Goal: Task Accomplishment & Management: Use online tool/utility

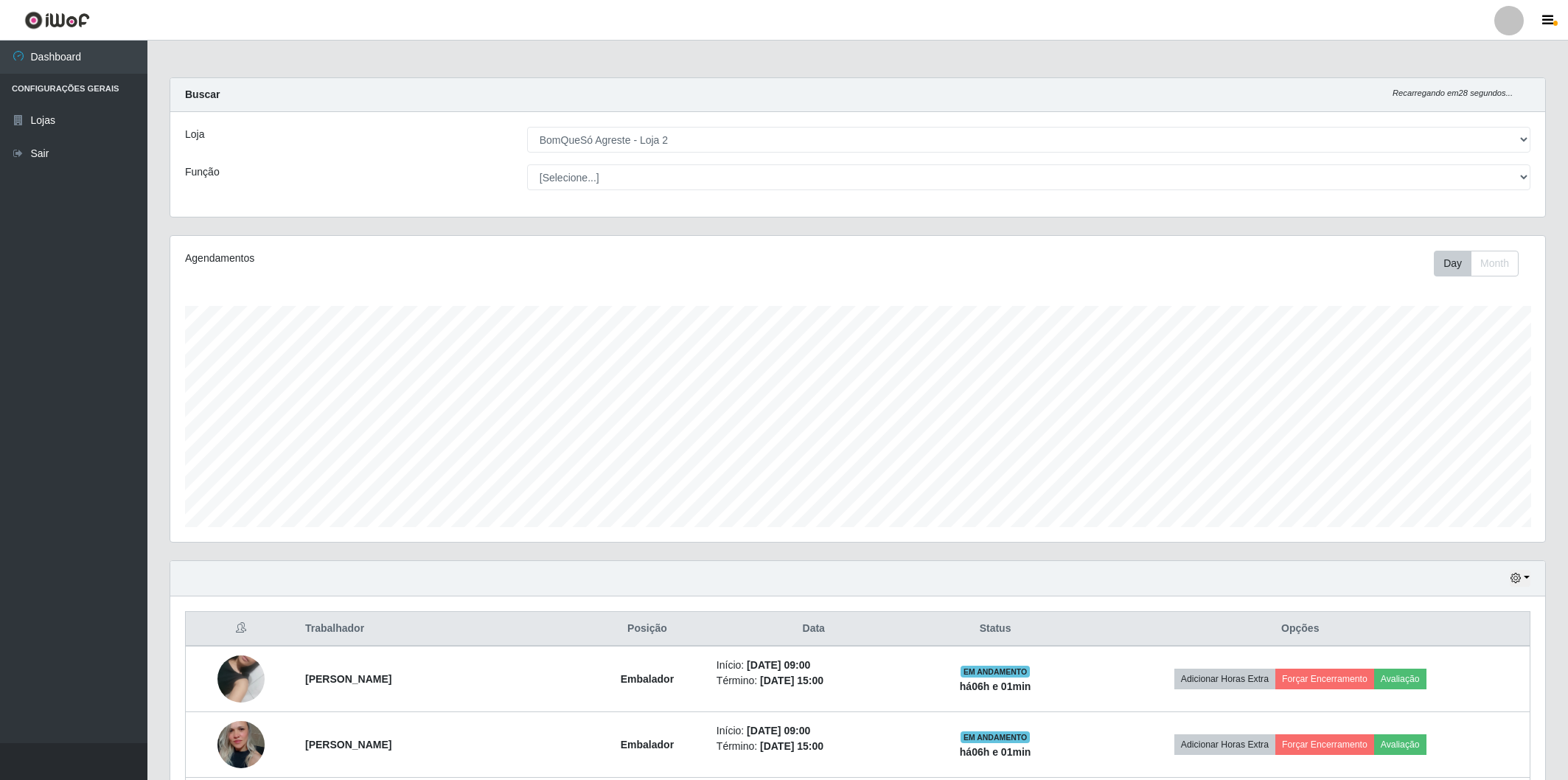
select select "214"
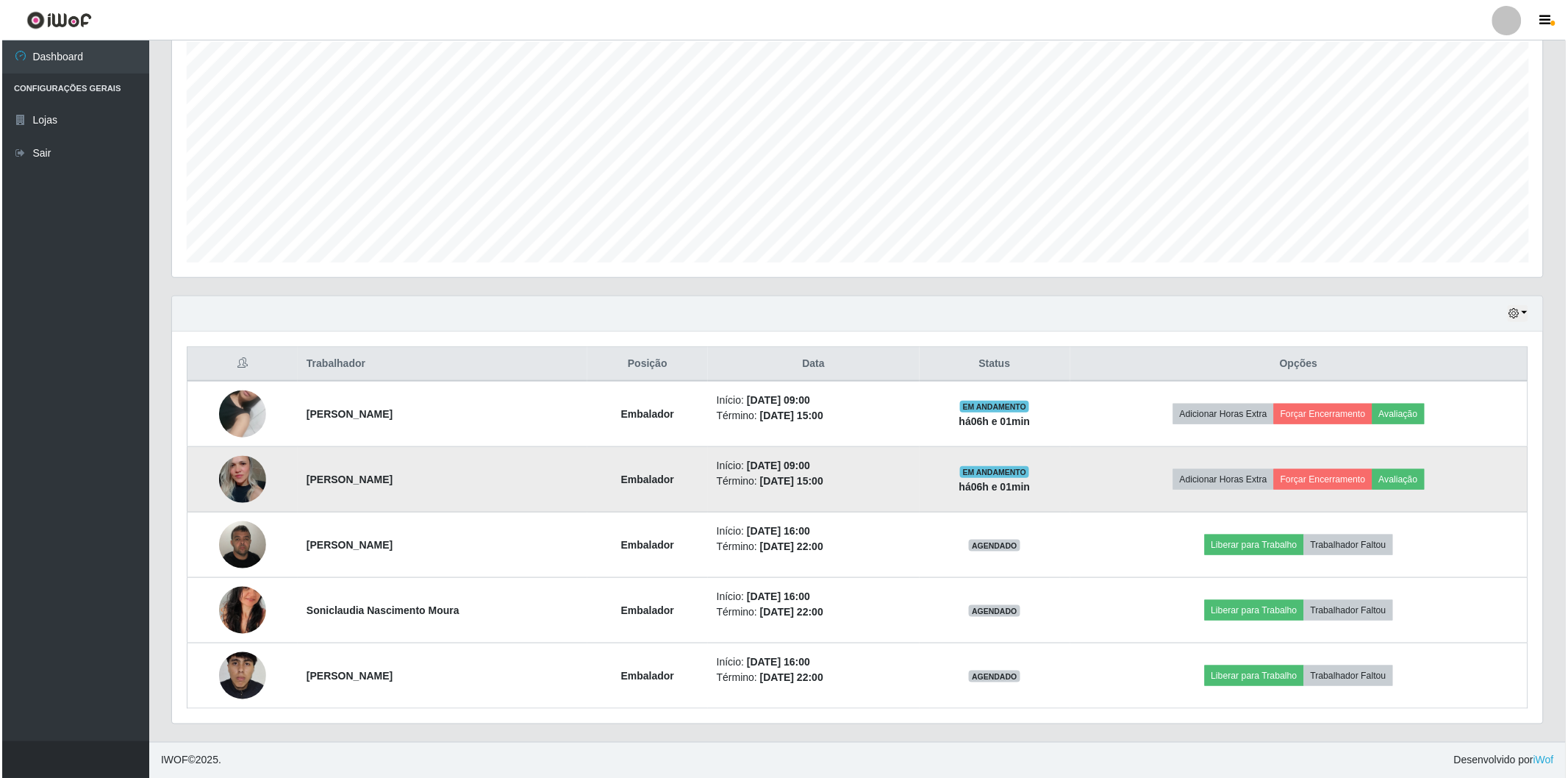
scroll to position [304, 1371]
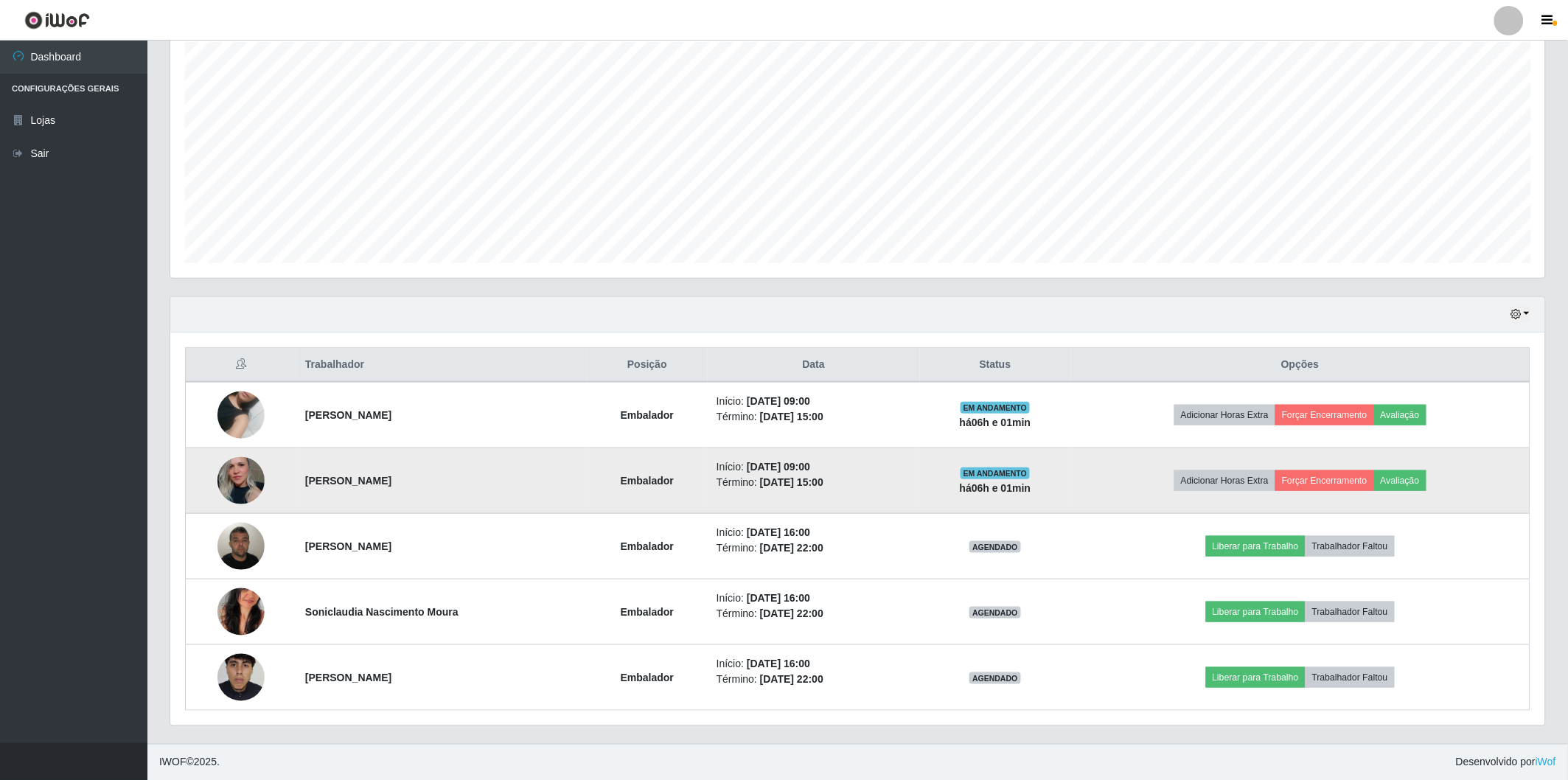
click at [1440, 478] on td "Adicionar Horas Extra Forçar Encerramento Avaliação" at bounding box center [1301, 481] width 459 height 65
click at [1408, 481] on button "Avaliação" at bounding box center [1400, 481] width 52 height 21
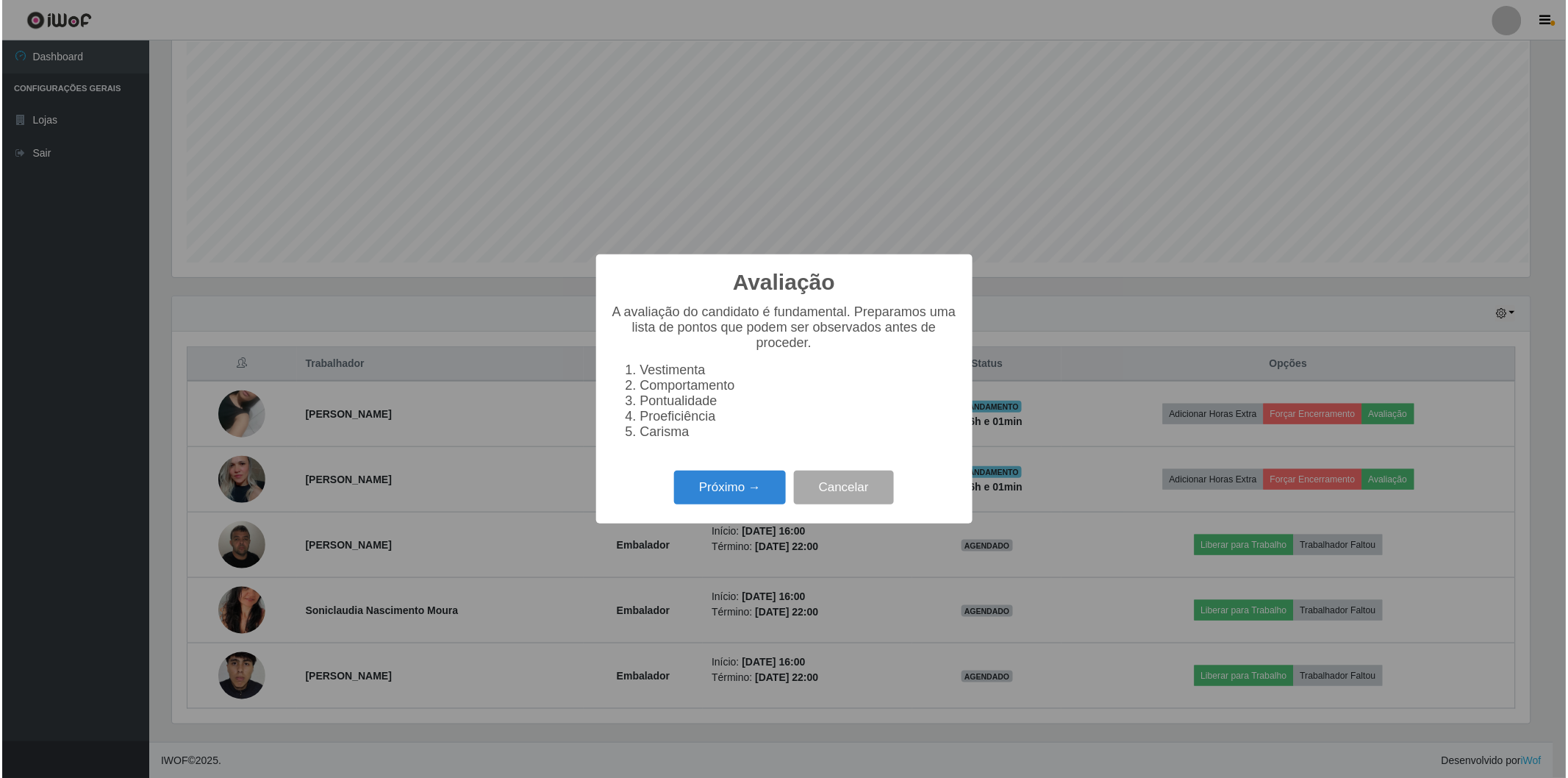
scroll to position [304, 1362]
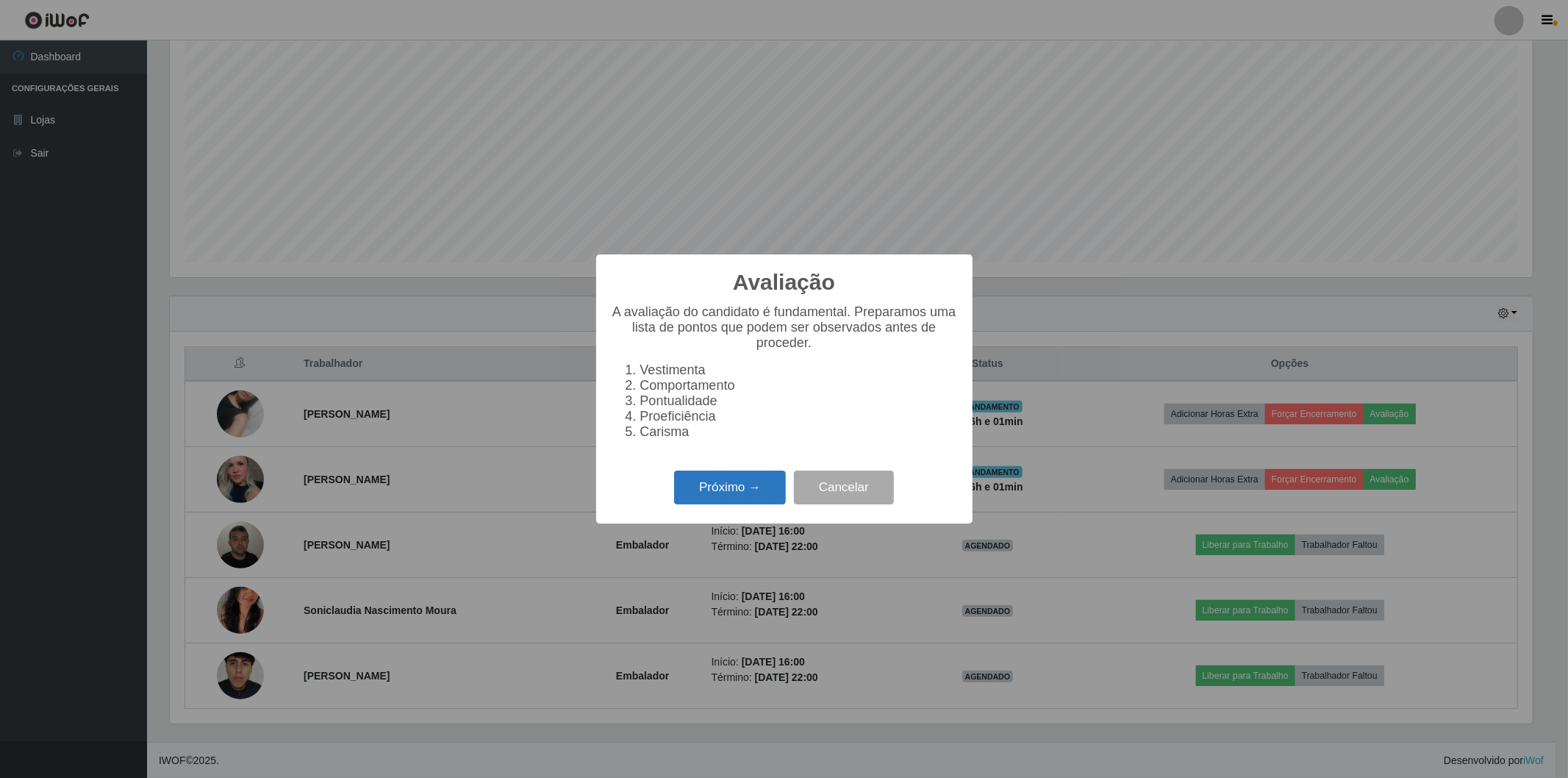
click at [728, 477] on button "Próximo →" at bounding box center [730, 487] width 112 height 34
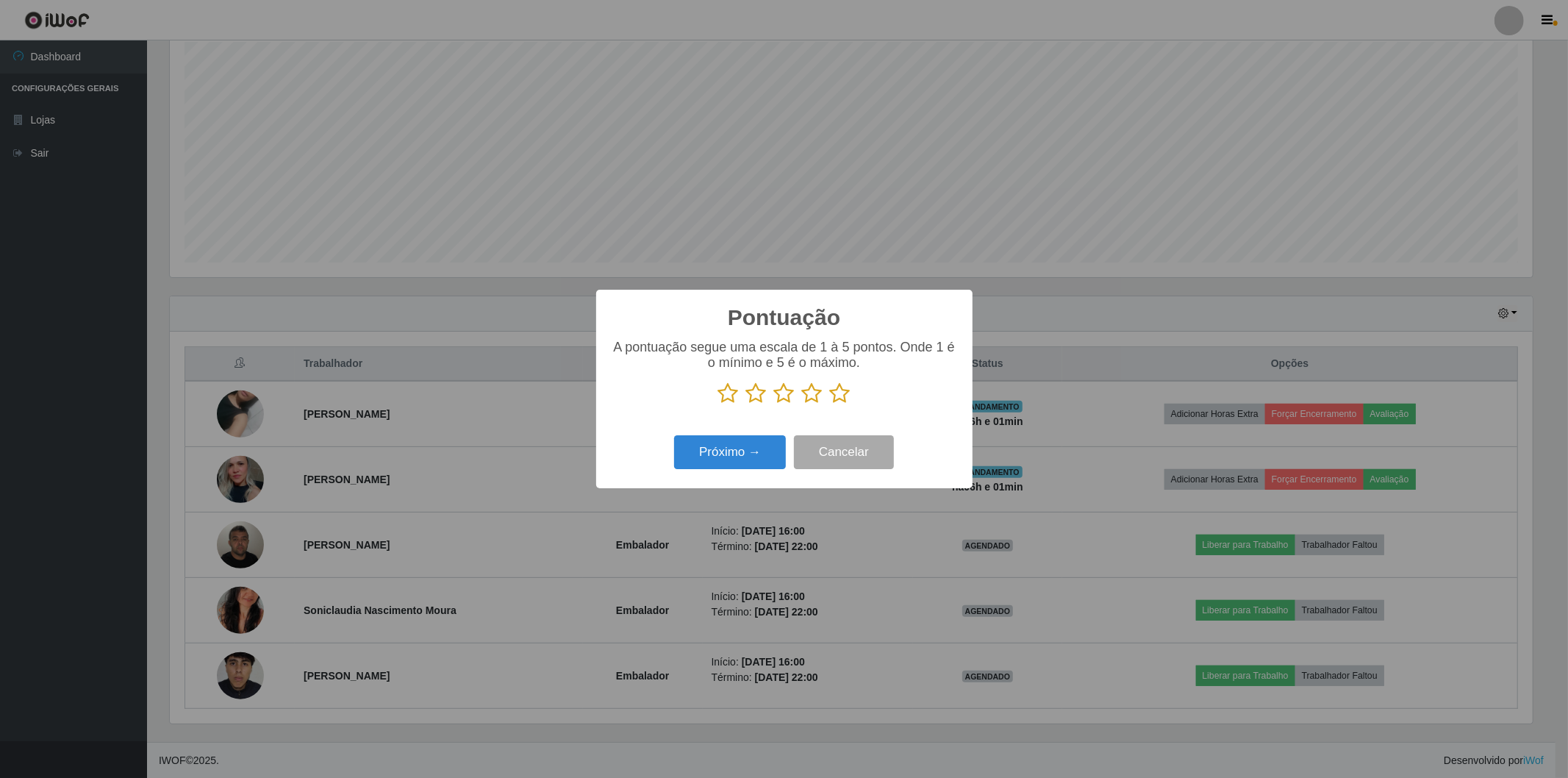
scroll to position [734733, 733630]
click at [844, 397] on icon at bounding box center [840, 394] width 20 height 22
click at [830, 404] on input "radio" at bounding box center [830, 404] width 0 height 0
click at [720, 457] on button "Próximo →" at bounding box center [730, 452] width 112 height 34
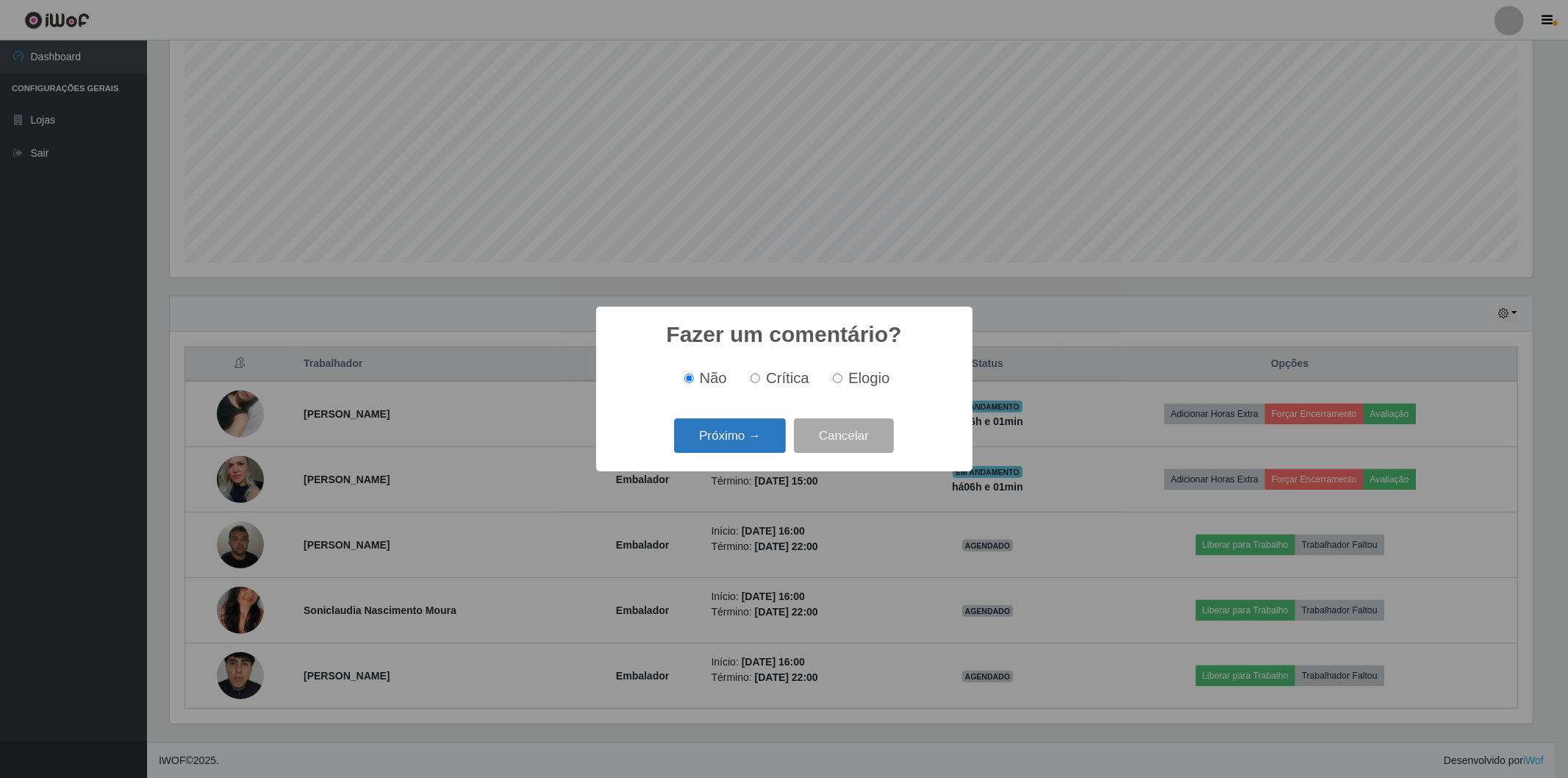
click at [729, 441] on button "Próximo →" at bounding box center [730, 435] width 112 height 34
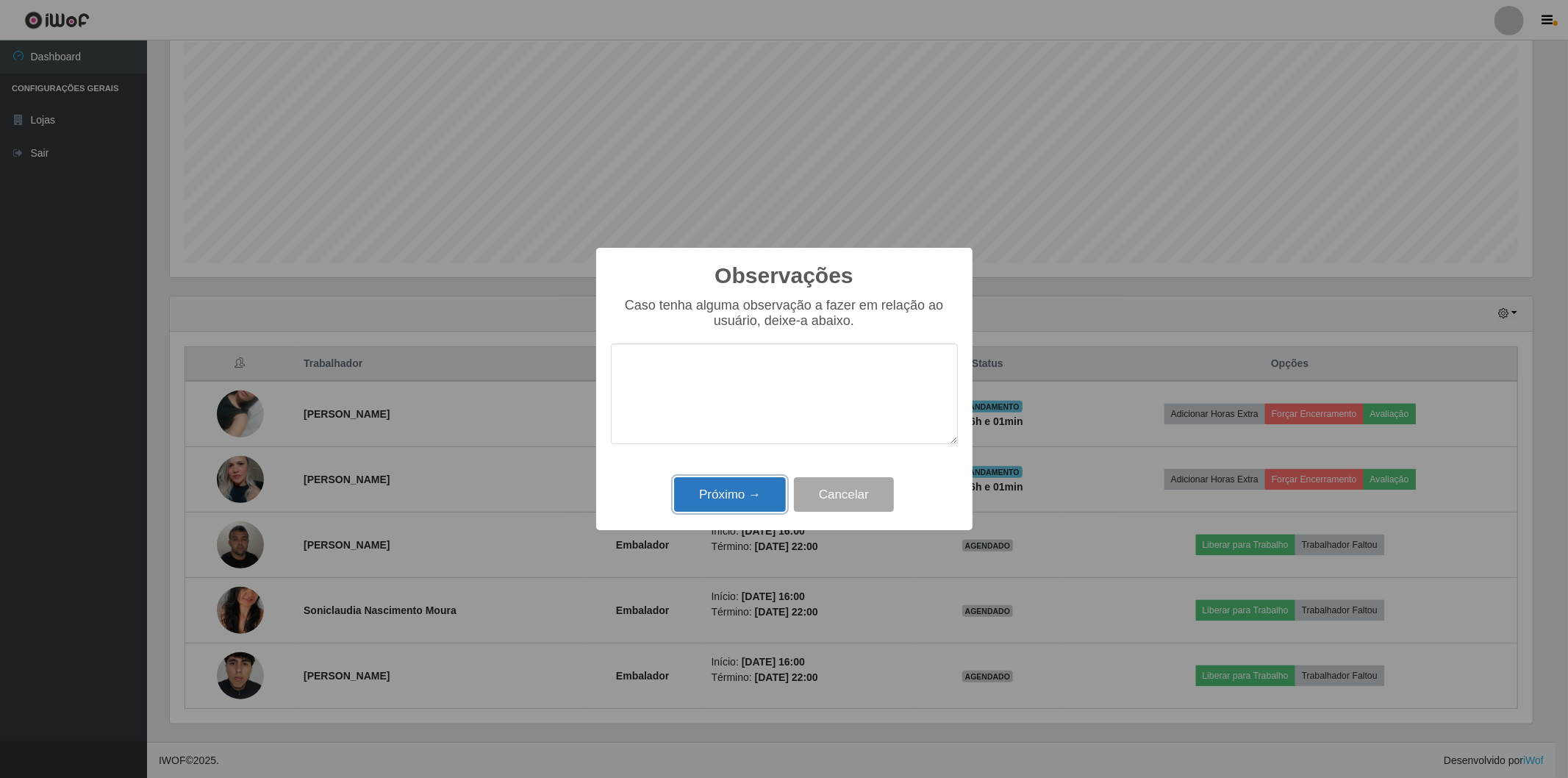
click at [726, 497] on button "Próximo →" at bounding box center [730, 494] width 112 height 34
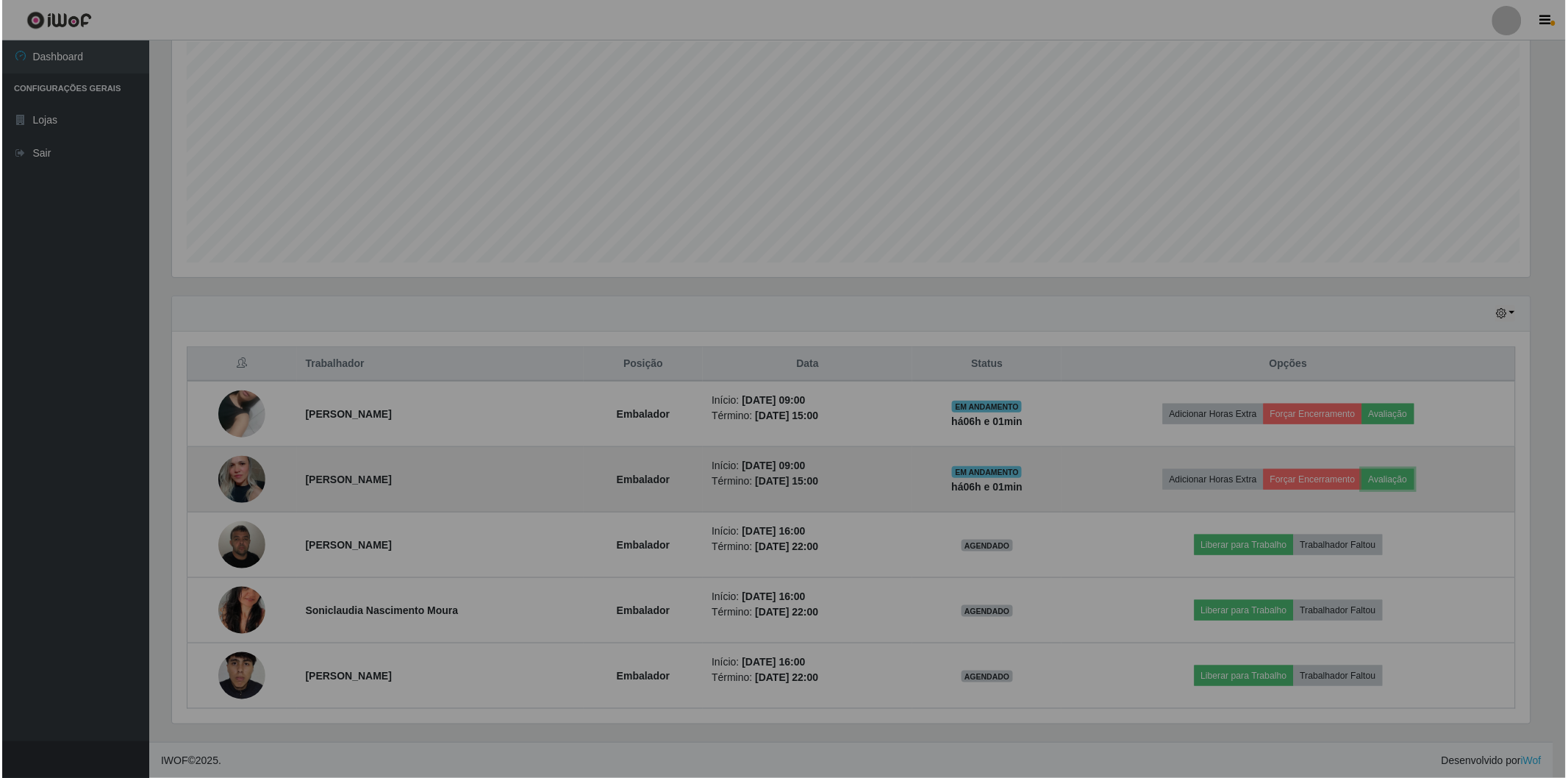
scroll to position [304, 1371]
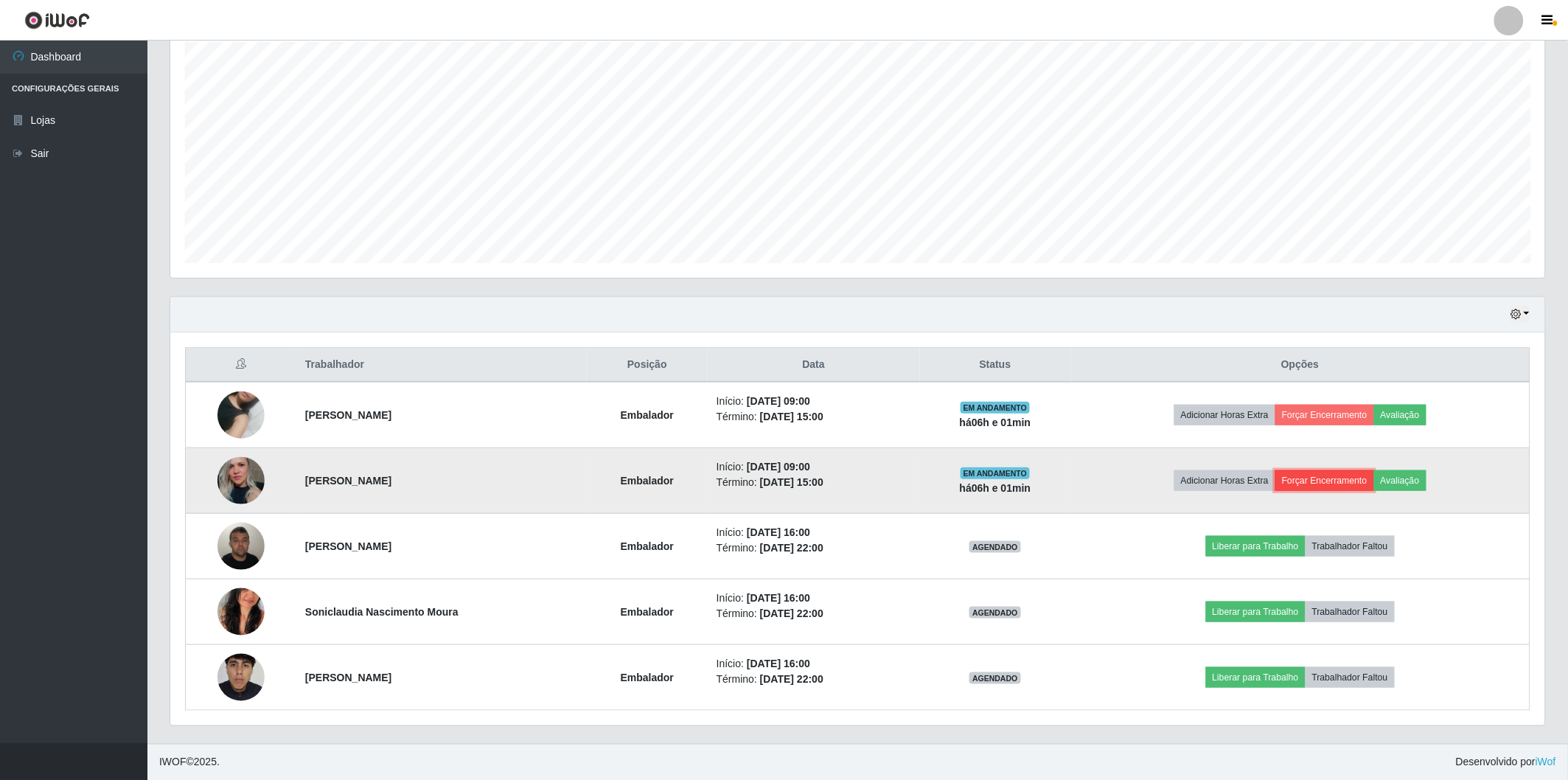
click at [1332, 478] on button "Forçar Encerramento" at bounding box center [1324, 481] width 99 height 21
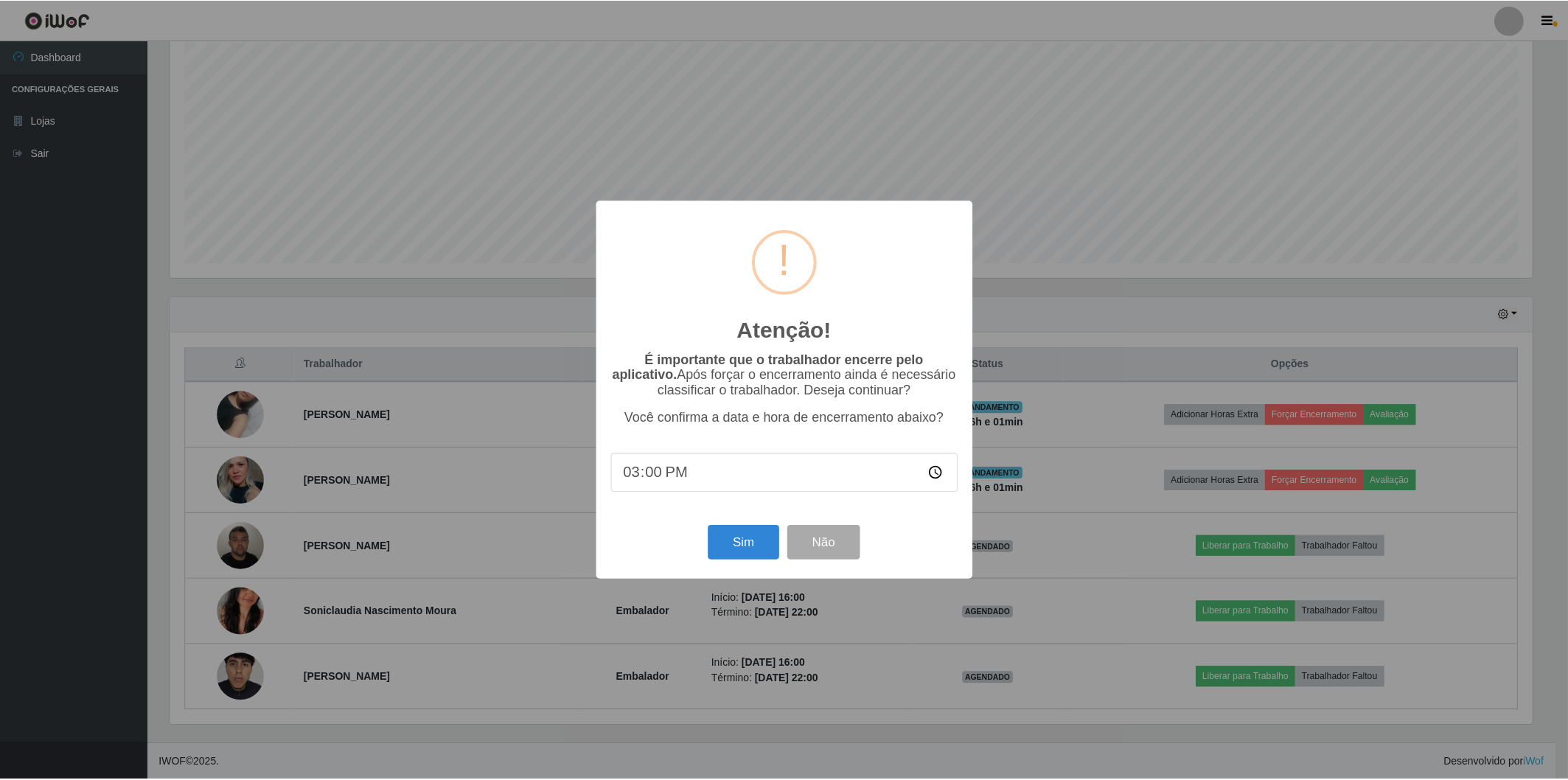
scroll to position [305, 1366]
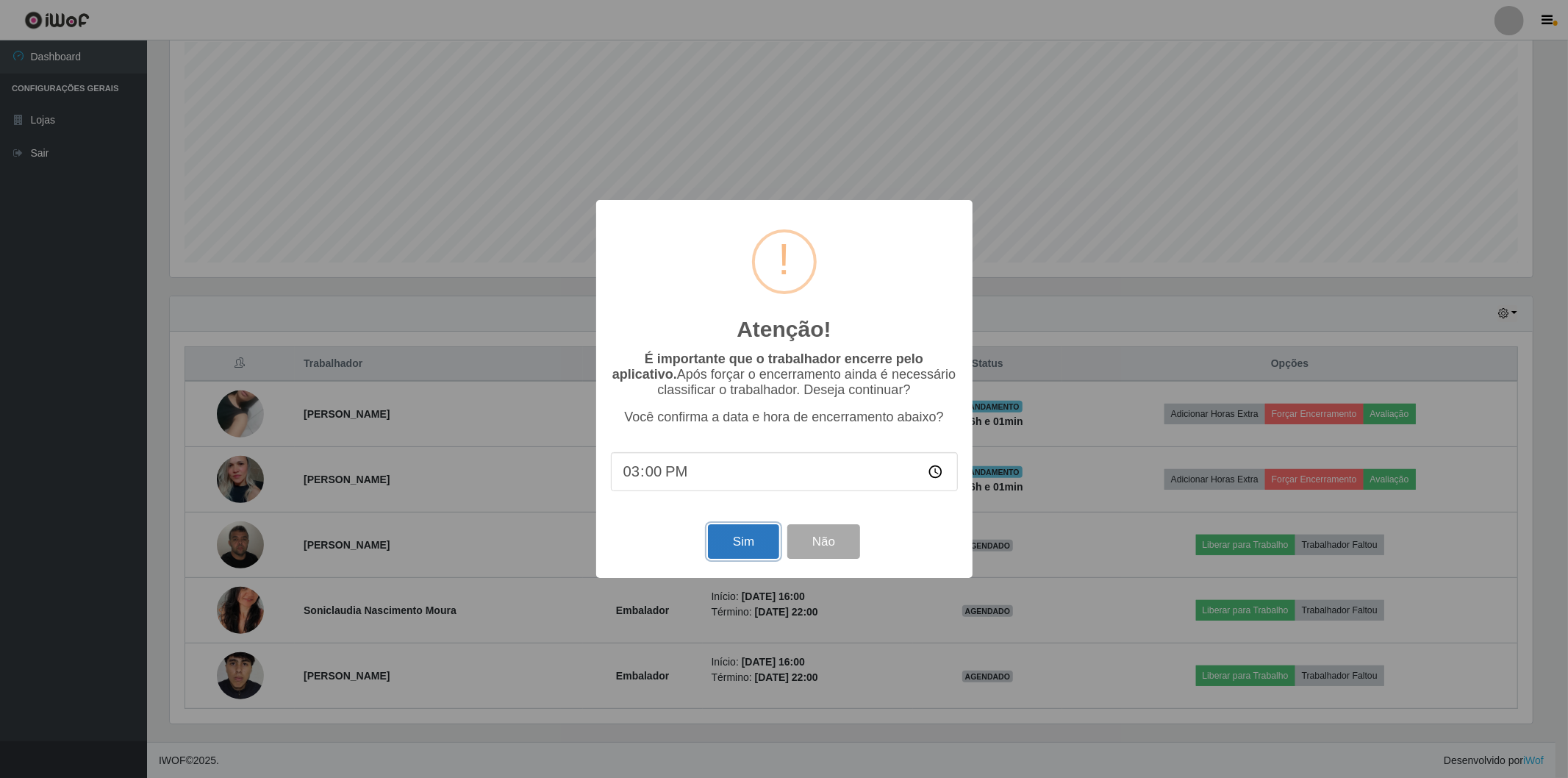
click at [751, 546] on button "Sim" at bounding box center [744, 541] width 72 height 34
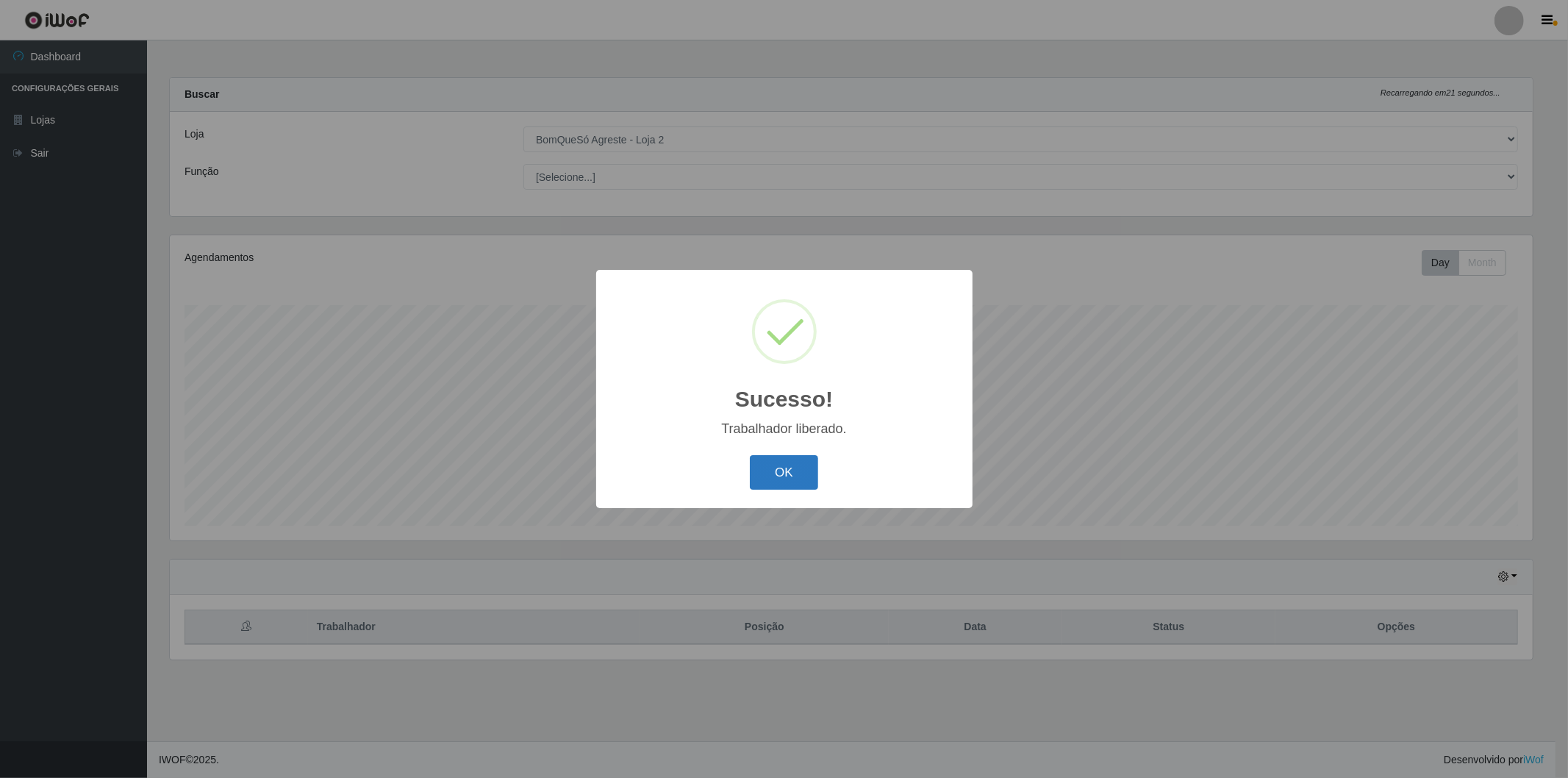
click at [795, 472] on button "OK" at bounding box center [784, 472] width 68 height 34
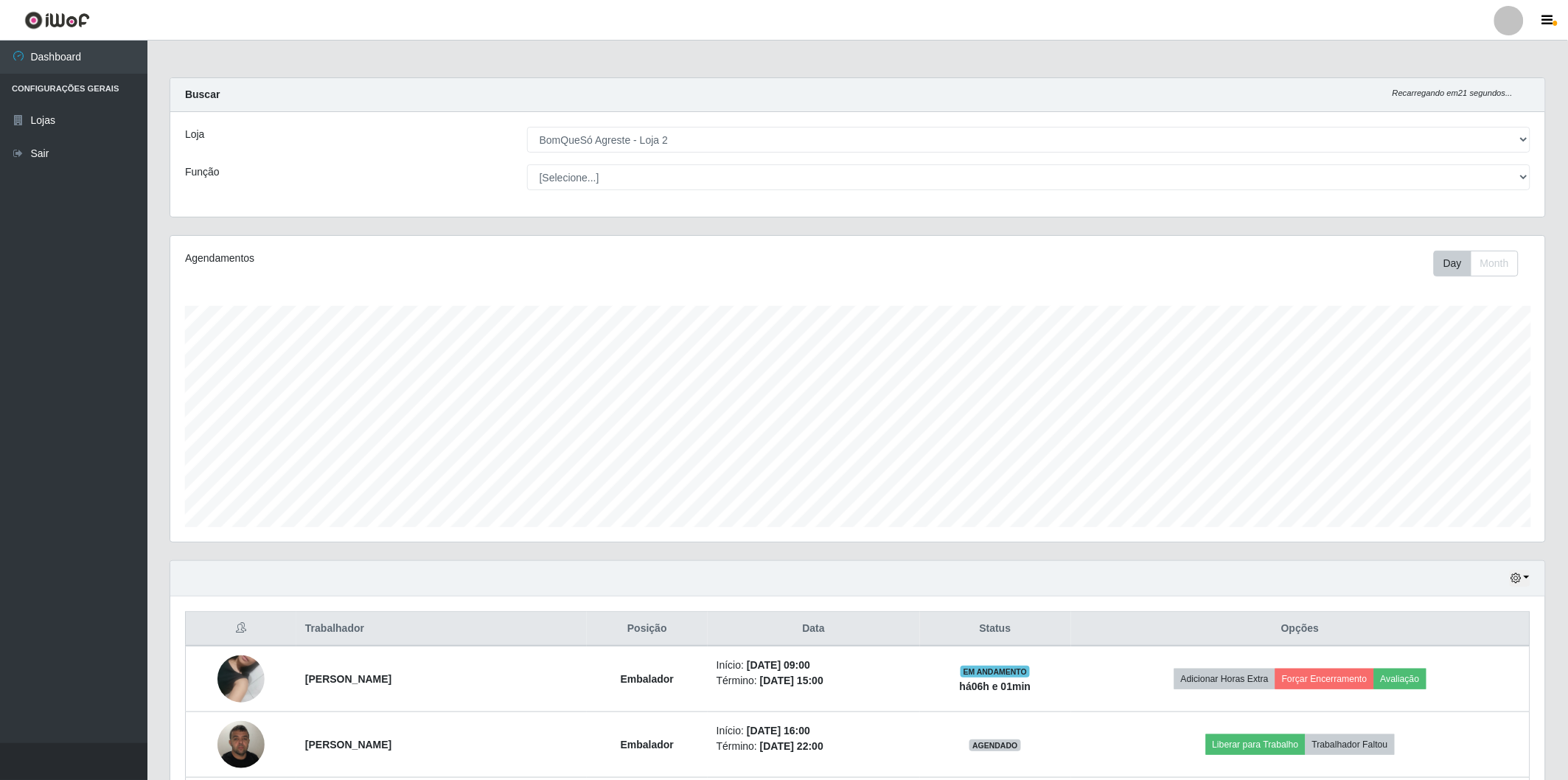
scroll to position [163, 0]
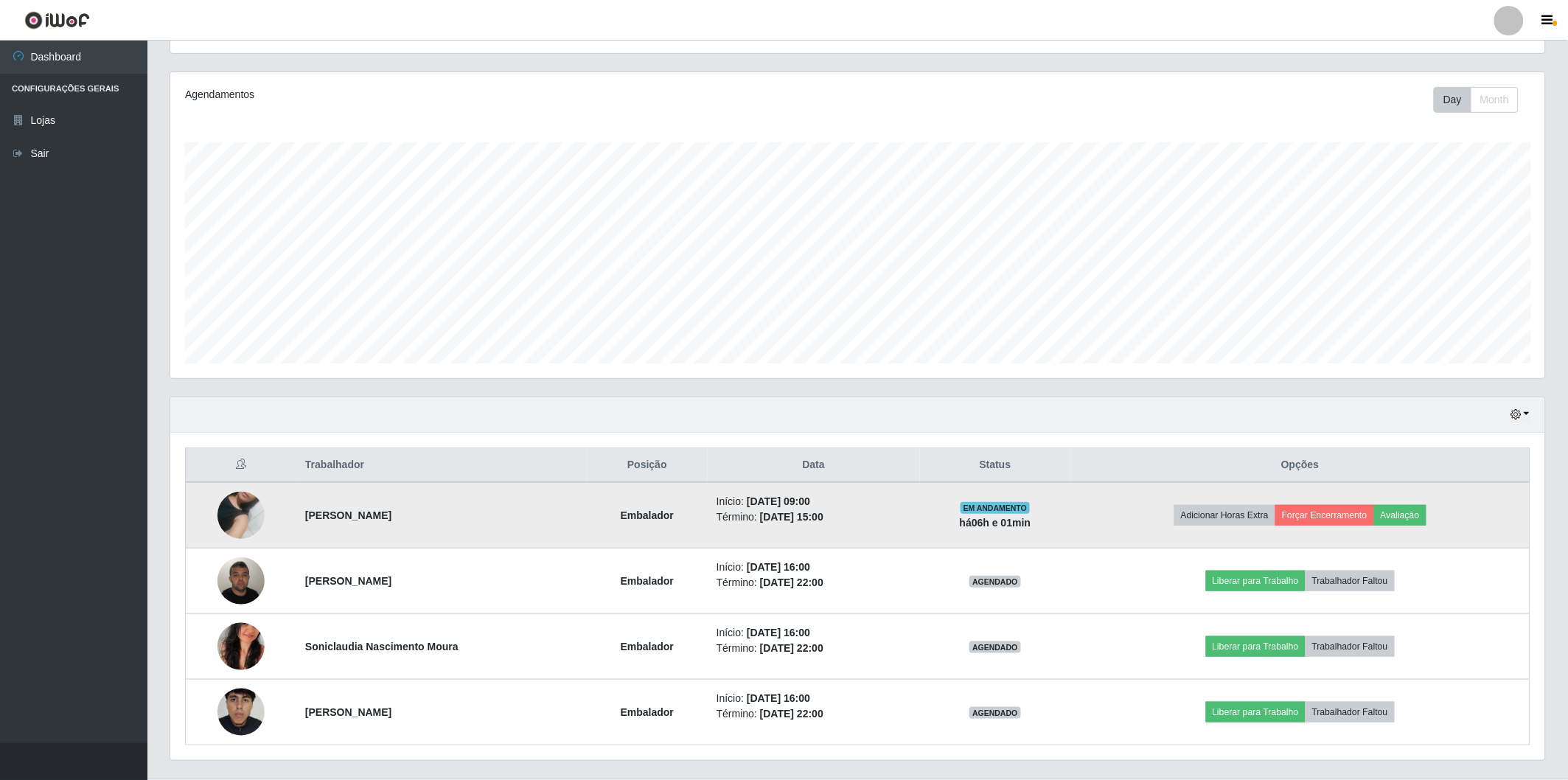
click at [231, 519] on img at bounding box center [241, 515] width 48 height 84
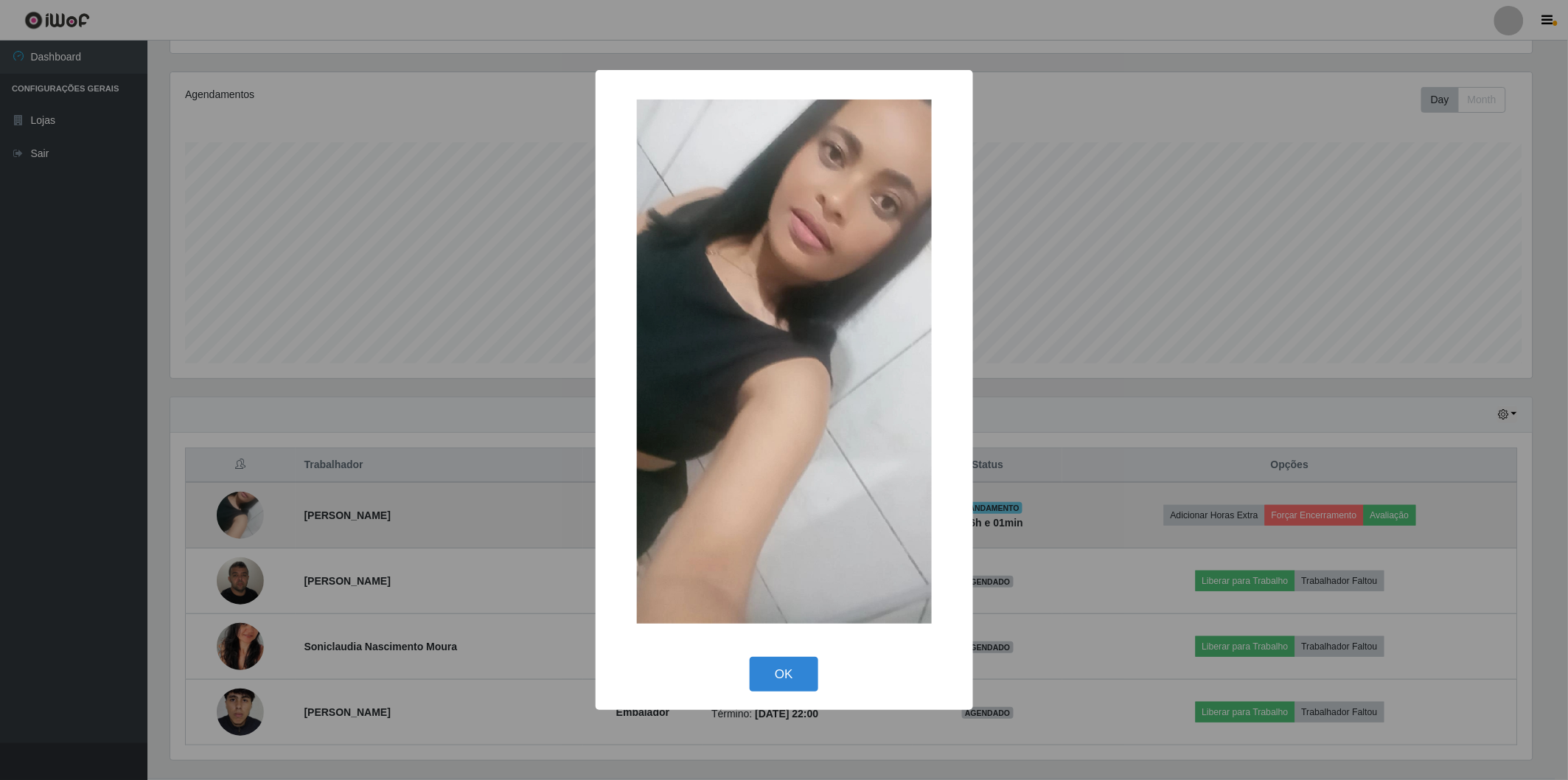
scroll to position [305, 1366]
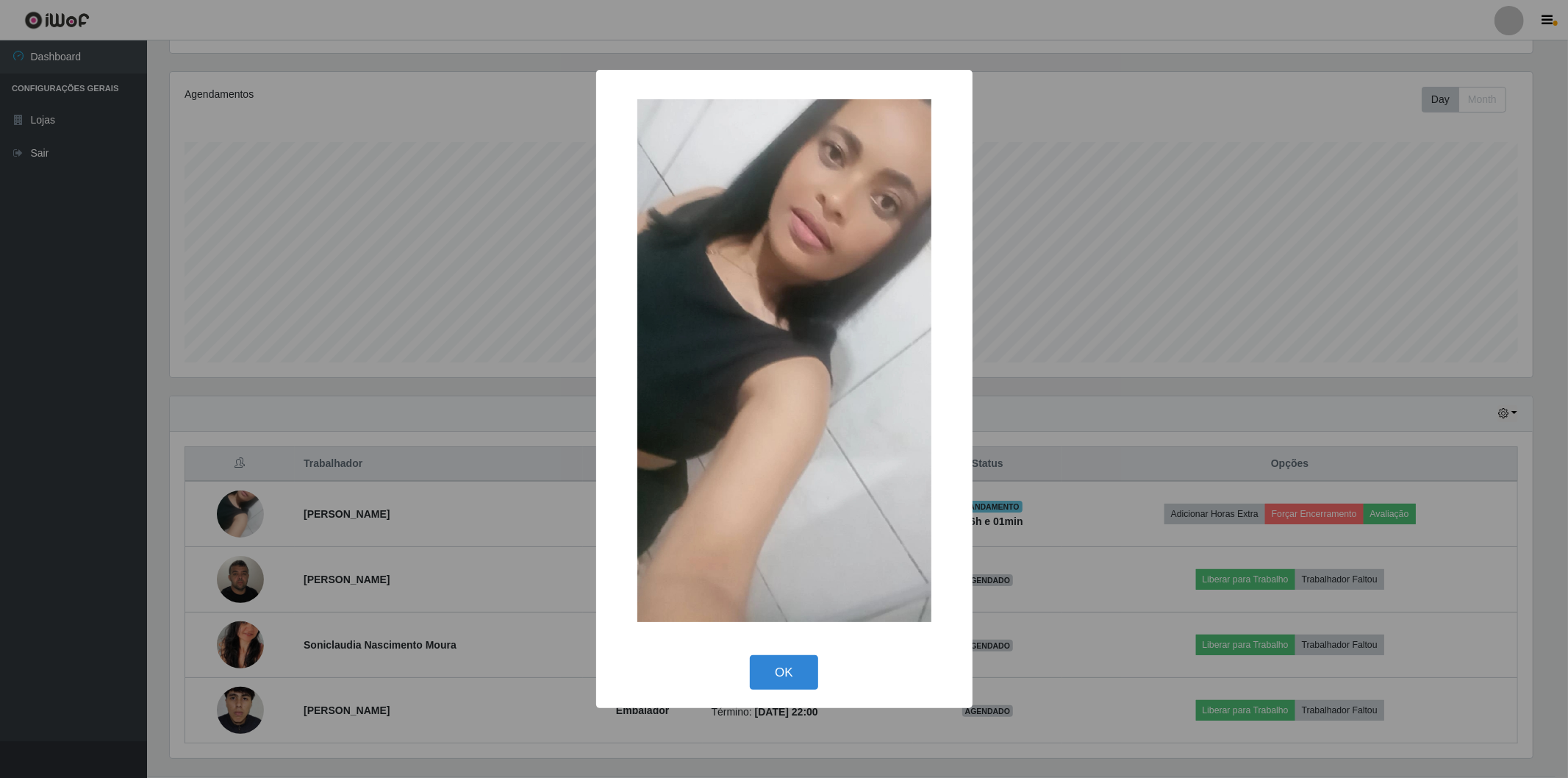
click at [233, 517] on div "× OK Cancel" at bounding box center [784, 389] width 1568 height 778
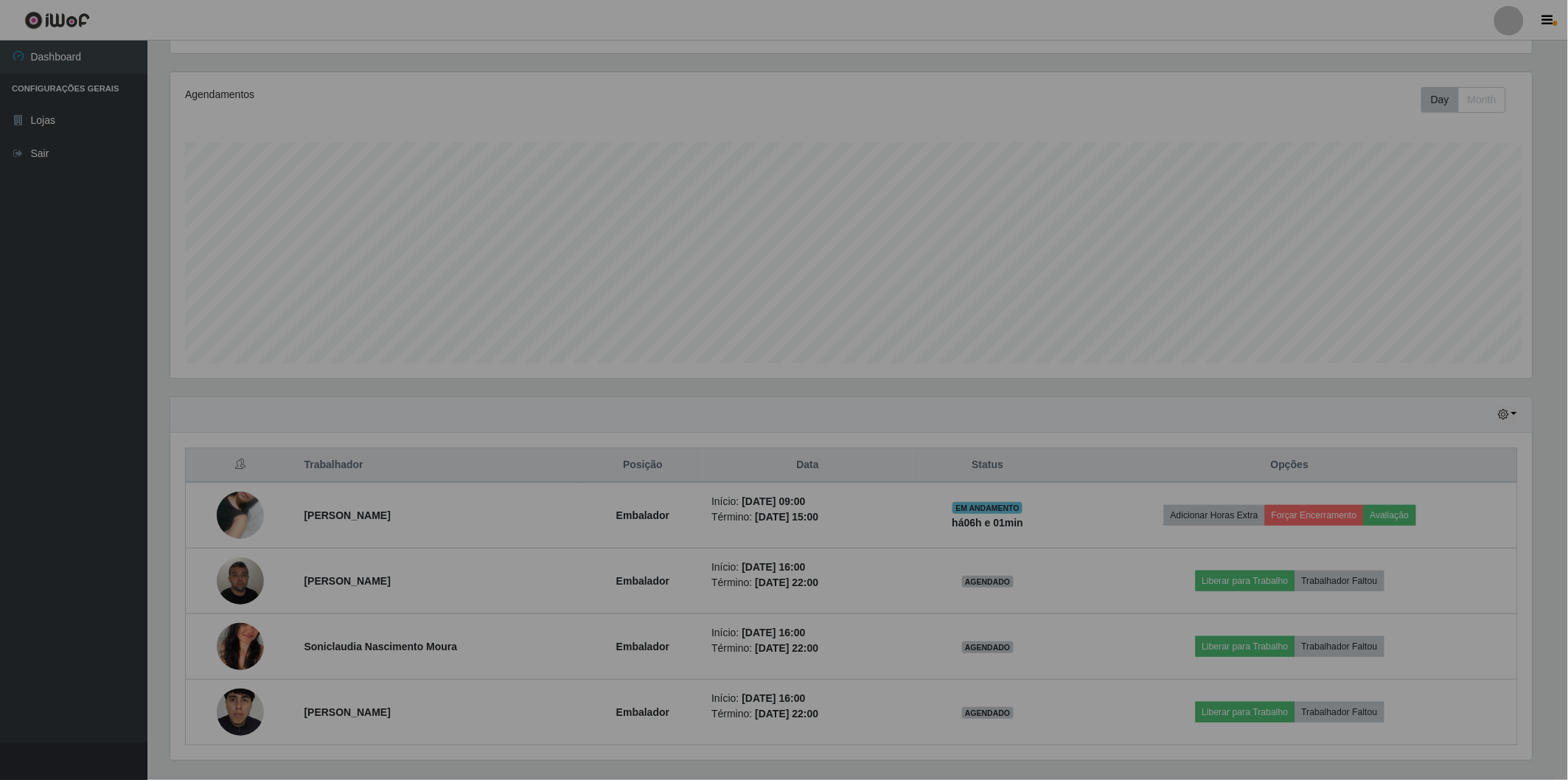
scroll to position [305, 1375]
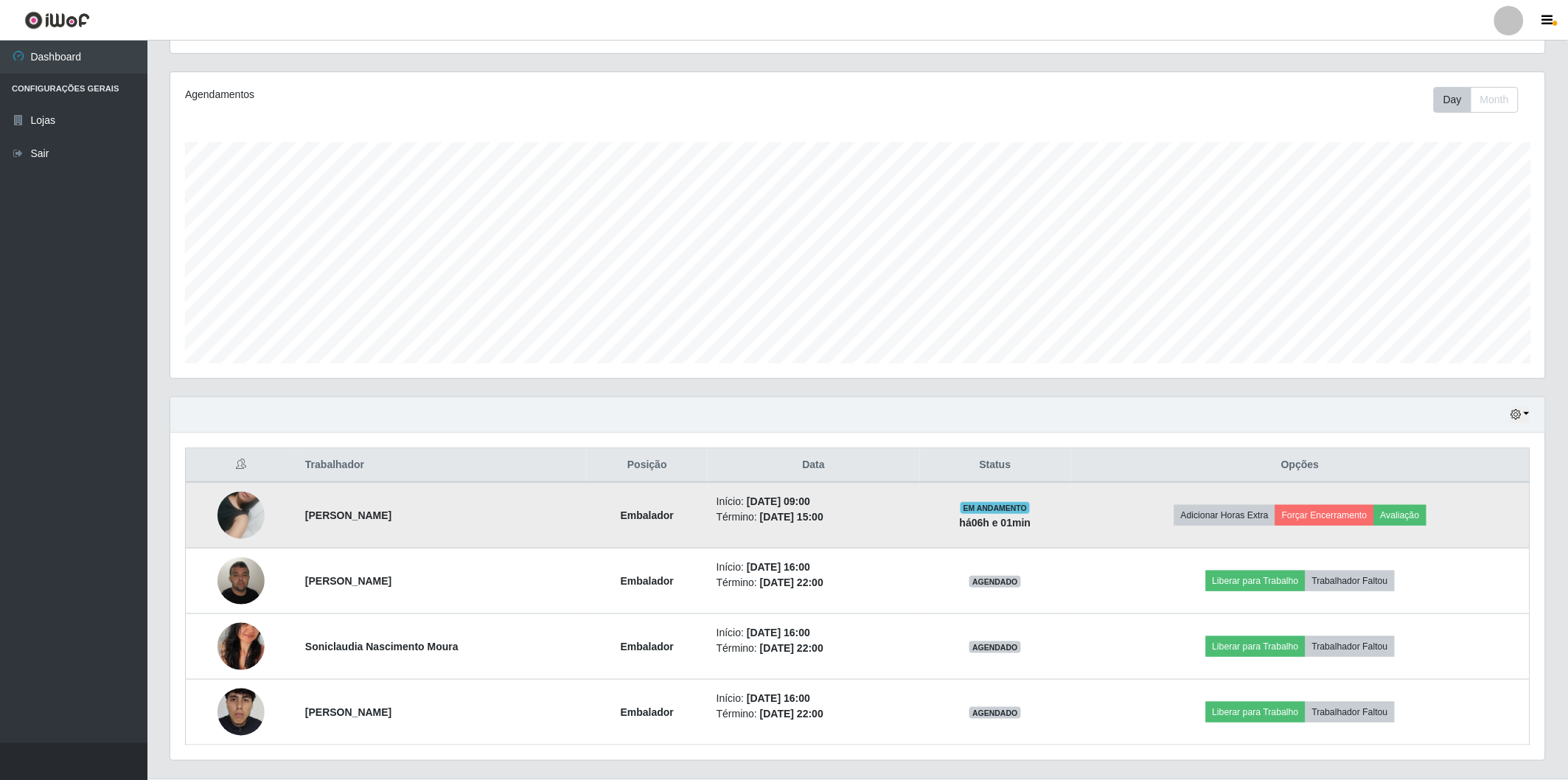
click at [214, 511] on td at bounding box center [241, 515] width 110 height 66
click at [231, 509] on img at bounding box center [241, 515] width 48 height 84
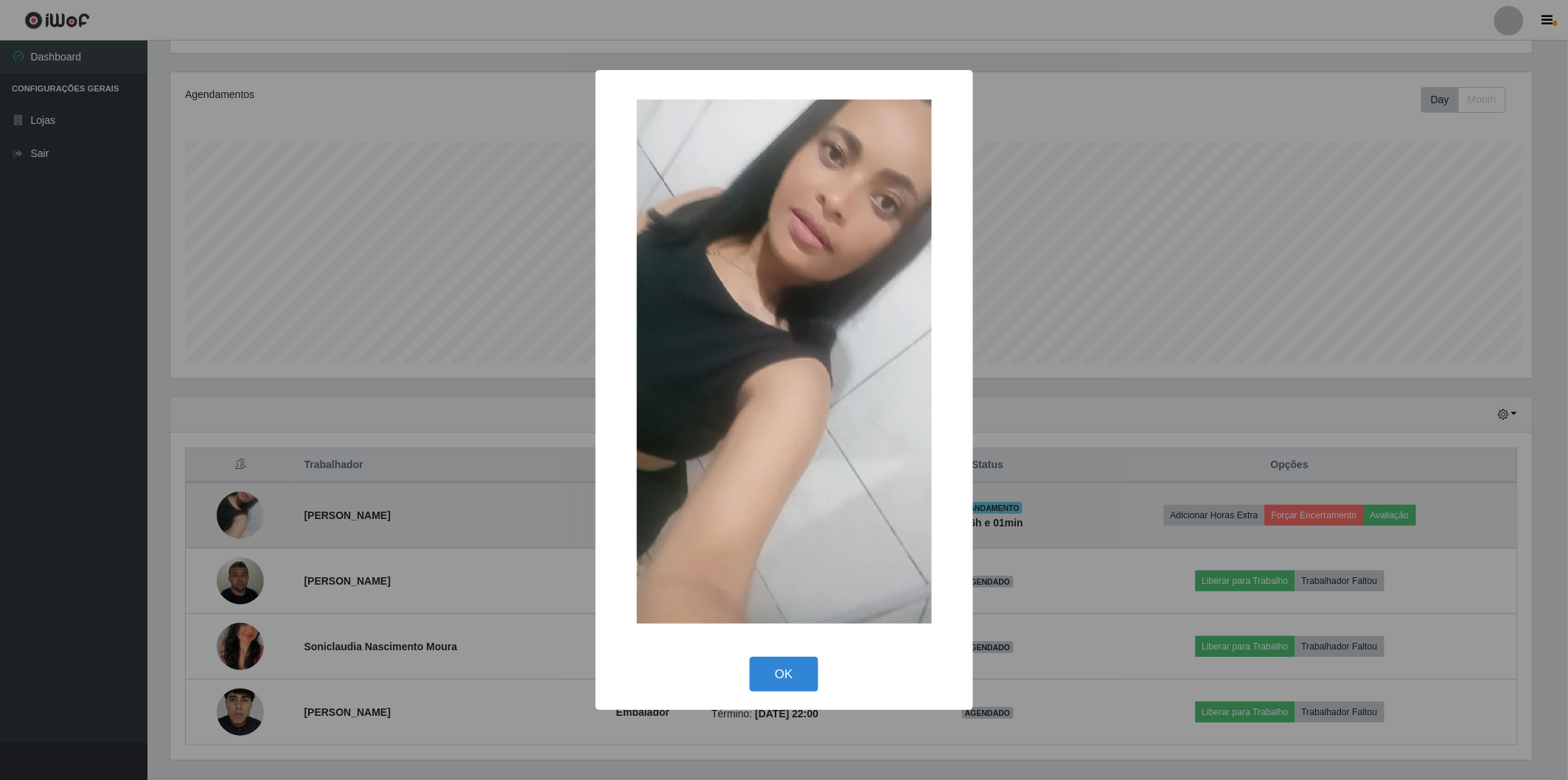
scroll to position [305, 1366]
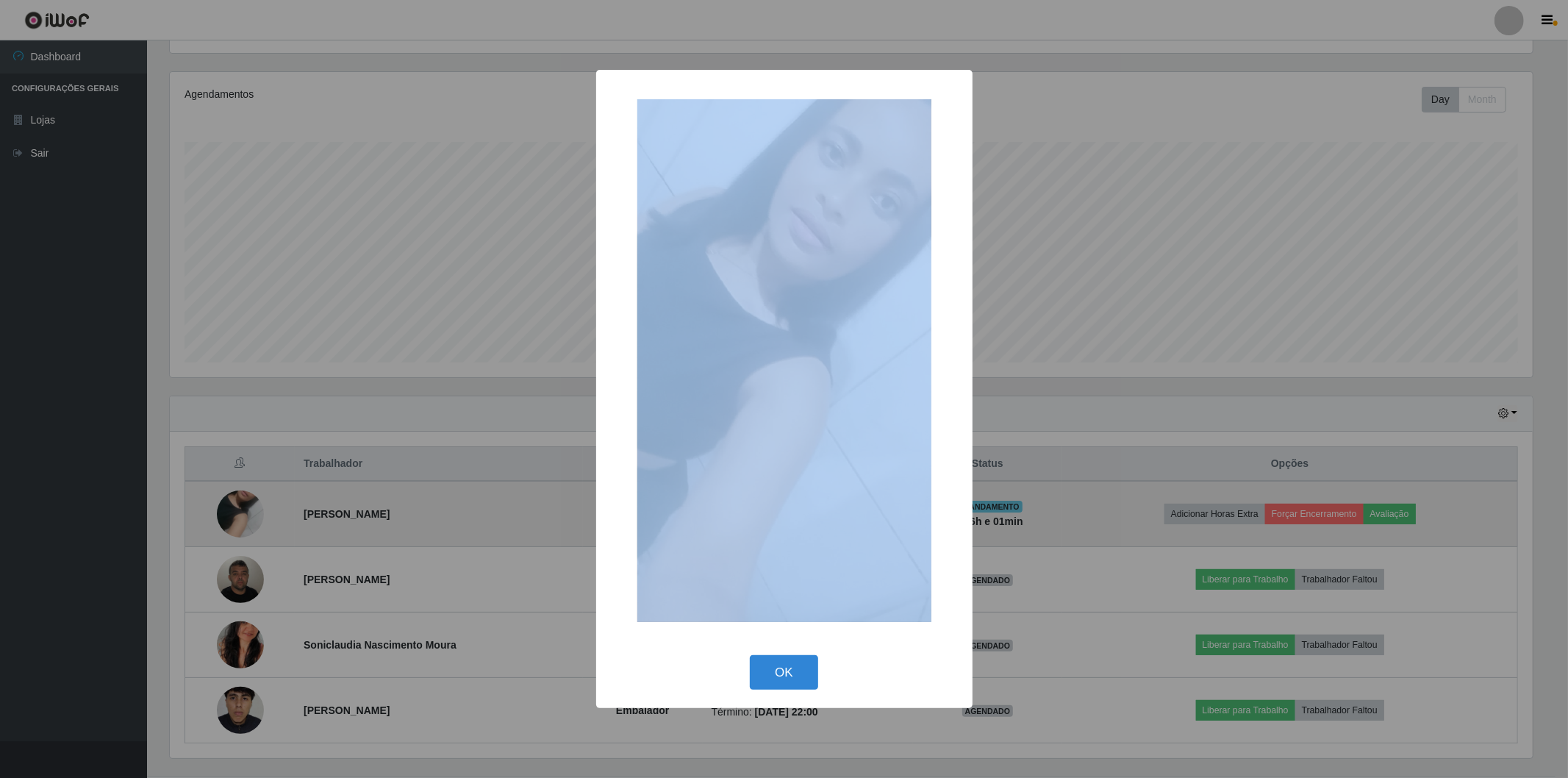
click at [231, 508] on div "× OK Cancel" at bounding box center [784, 389] width 1568 height 778
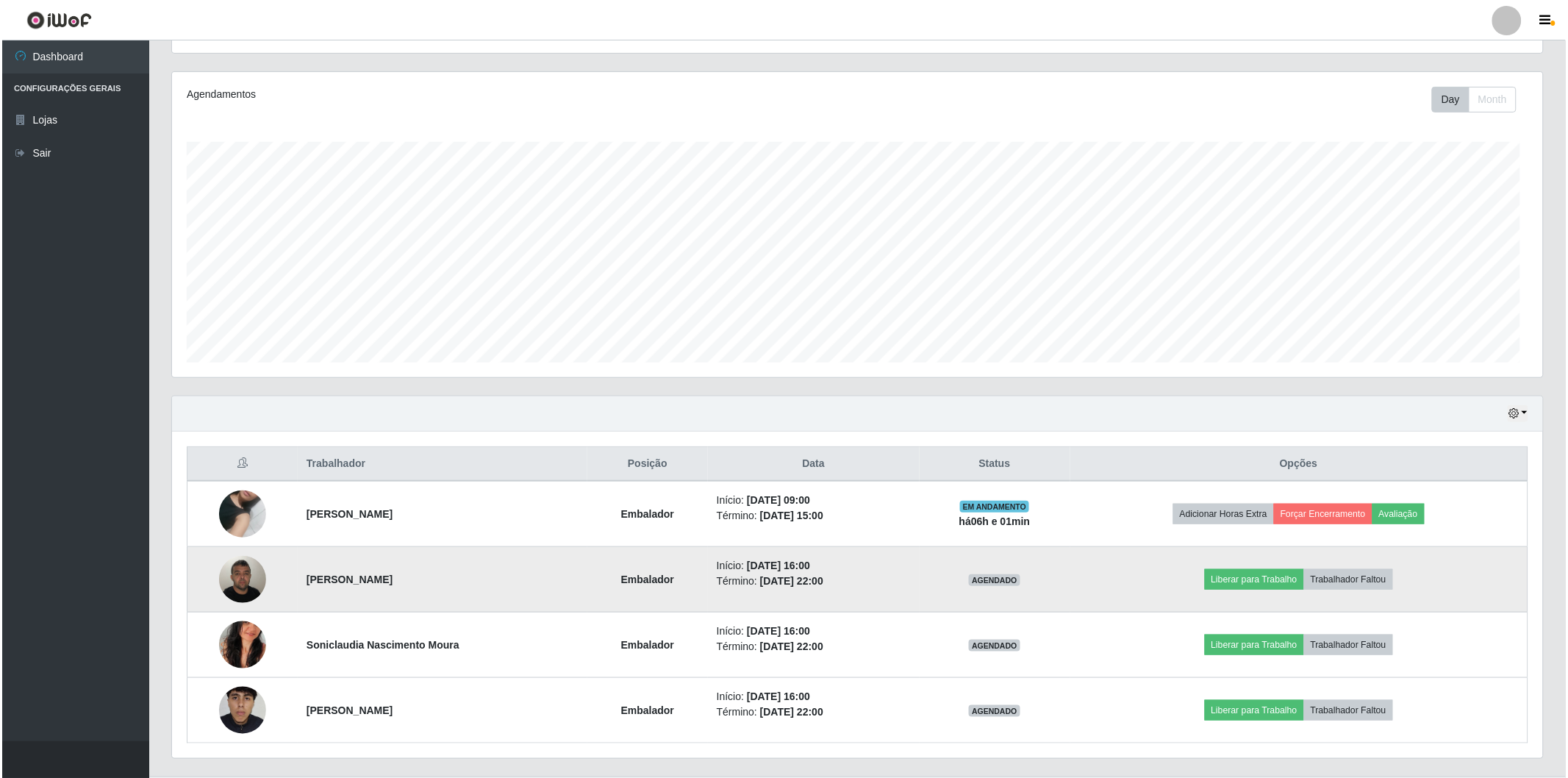
scroll to position [304, 1371]
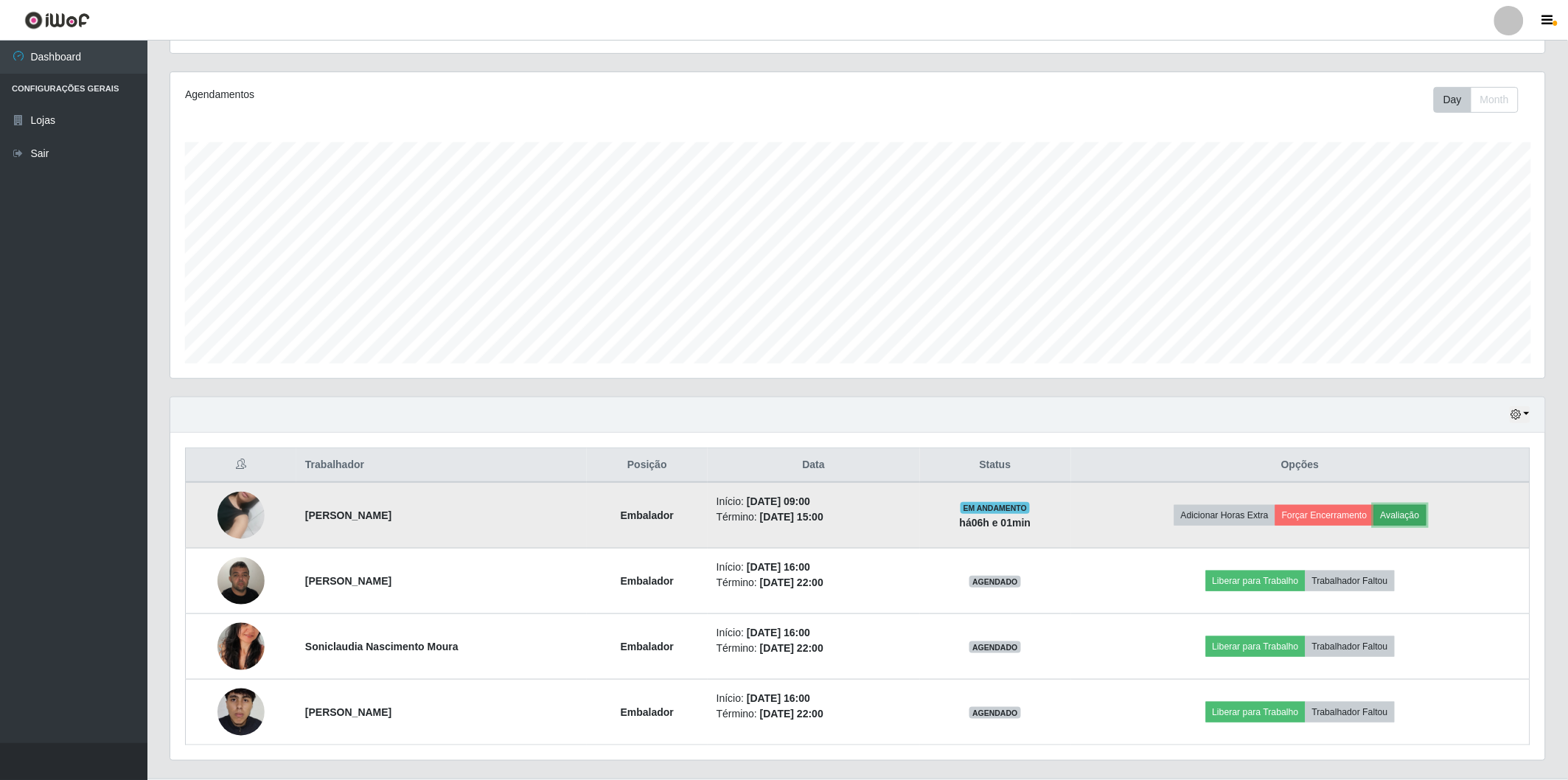
click at [1421, 510] on button "Avaliação" at bounding box center [1400, 515] width 52 height 21
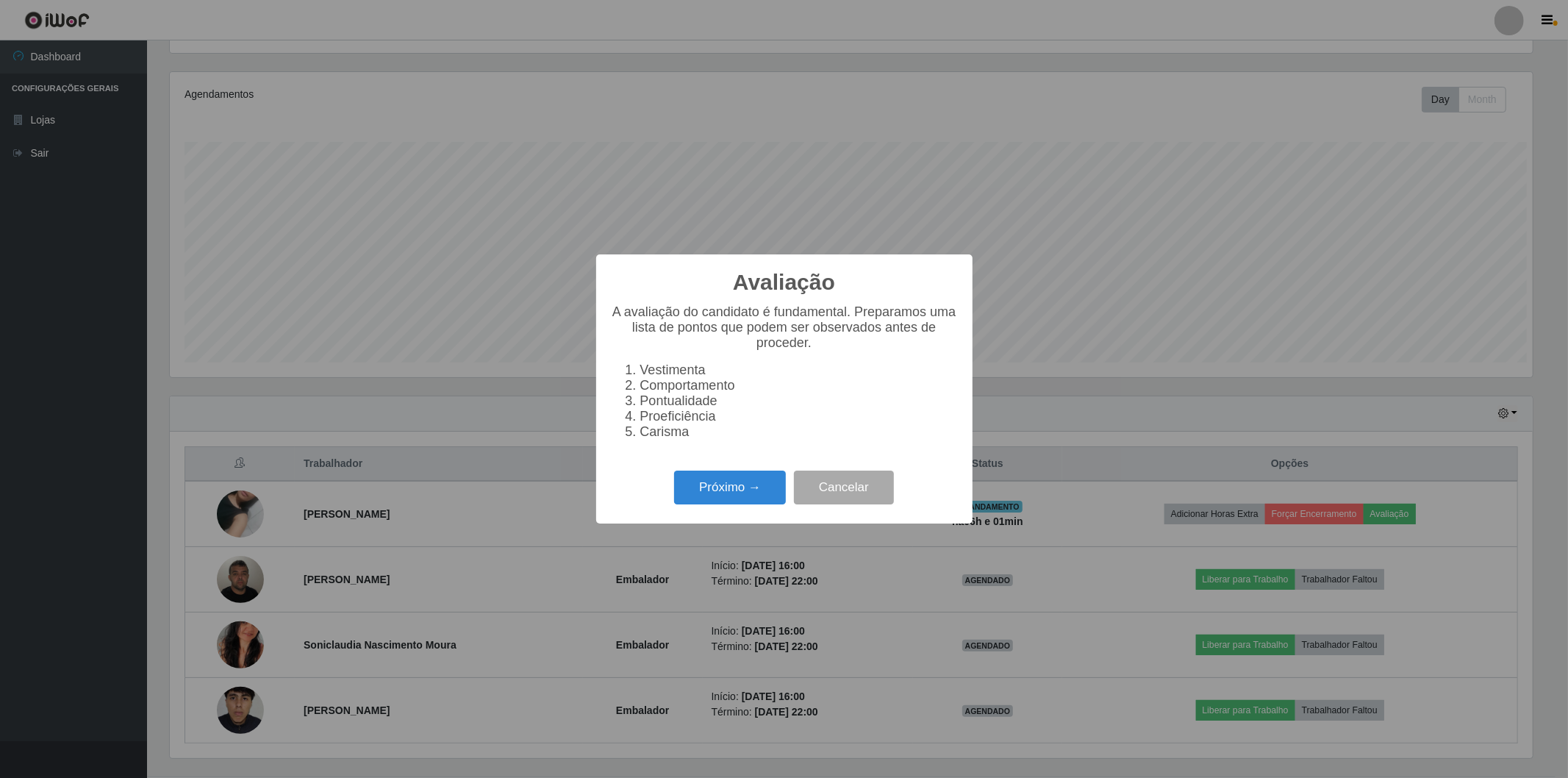
scroll to position [304, 1362]
click at [750, 489] on button "Próximo →" at bounding box center [730, 487] width 112 height 34
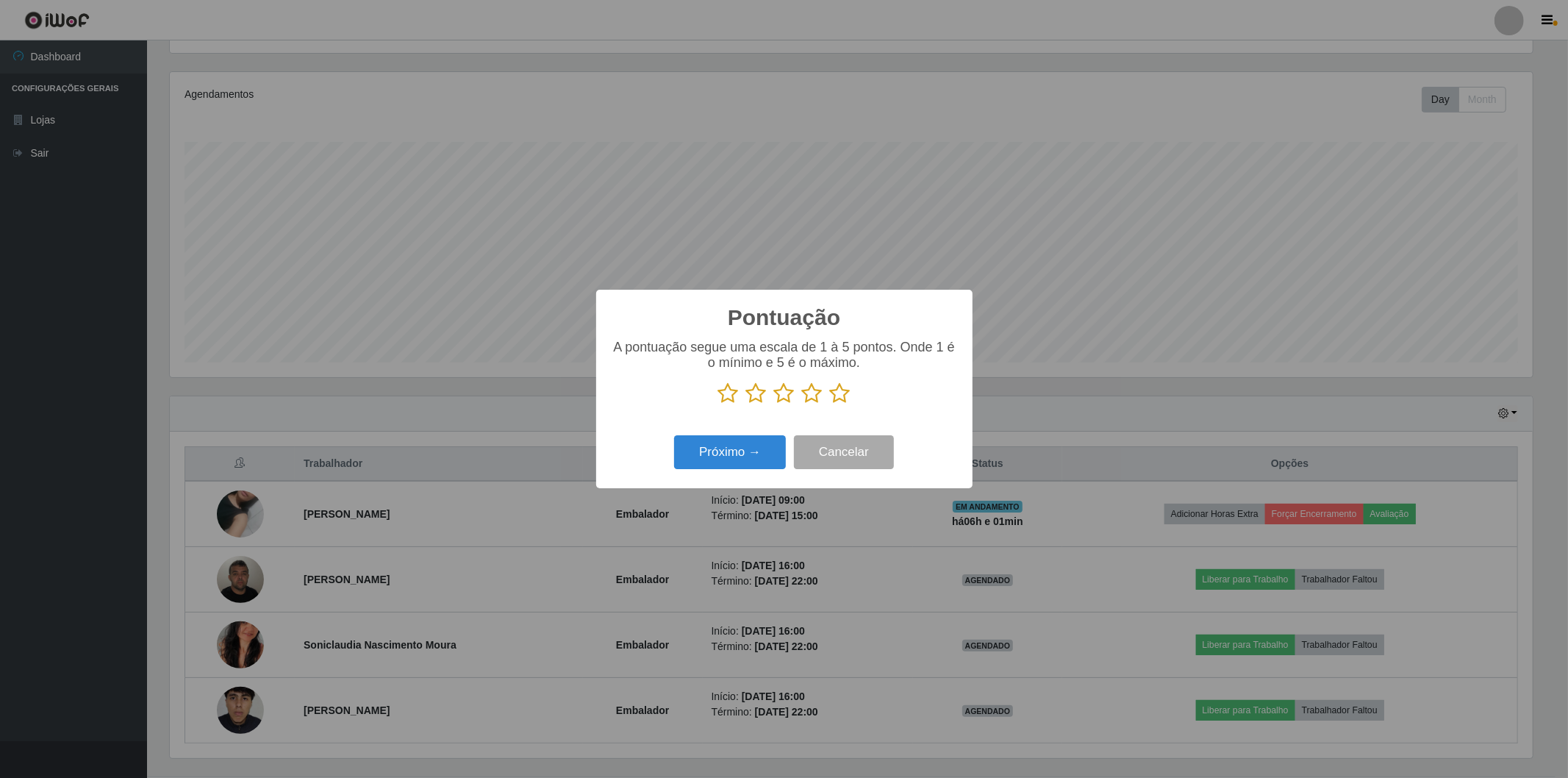
scroll to position [0, 0]
click at [839, 397] on icon at bounding box center [840, 394] width 20 height 22
click at [830, 404] on input "radio" at bounding box center [830, 404] width 0 height 0
click at [726, 450] on button "Próximo →" at bounding box center [730, 452] width 112 height 34
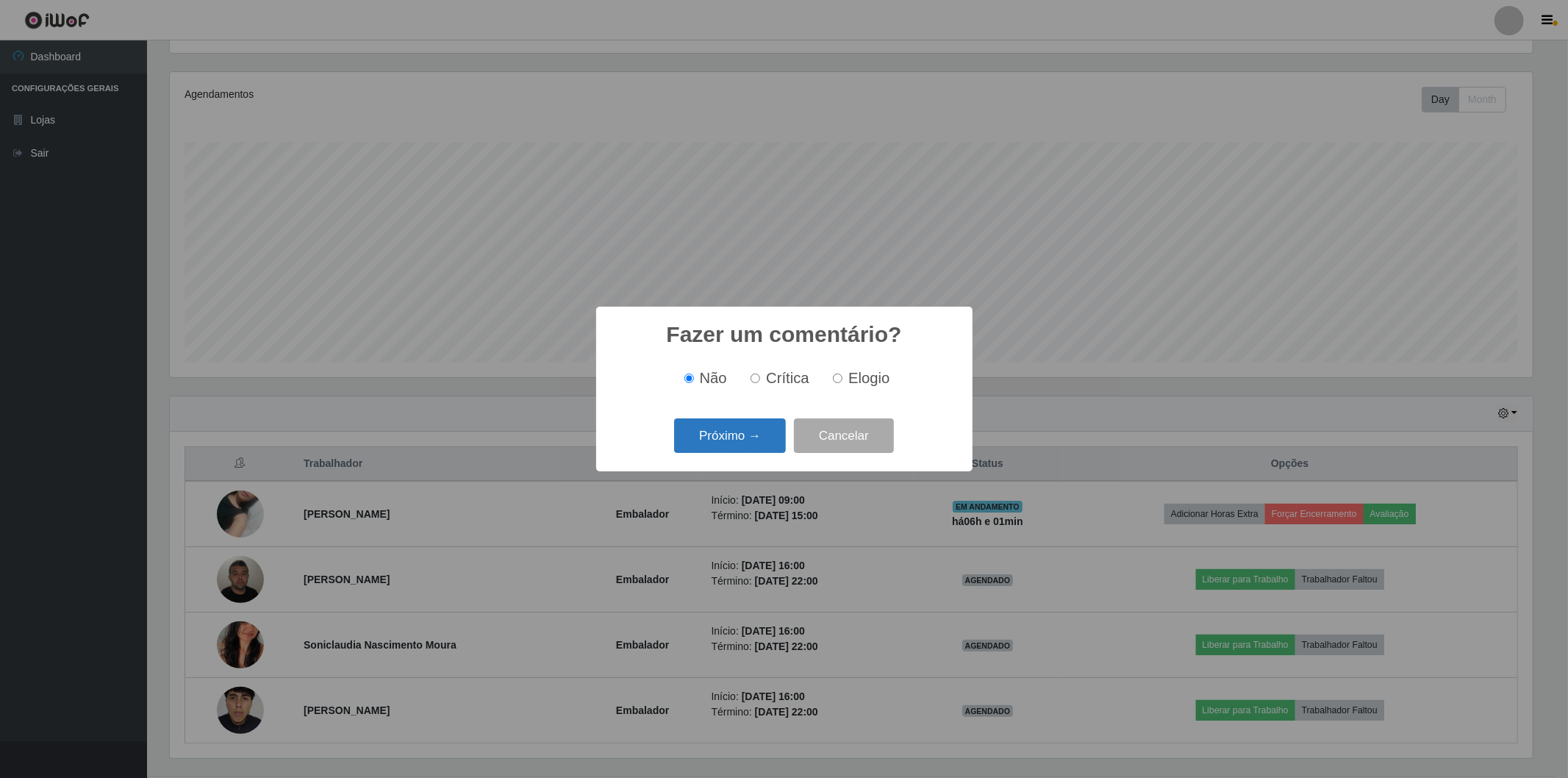
click at [733, 442] on button "Próximo →" at bounding box center [730, 435] width 112 height 34
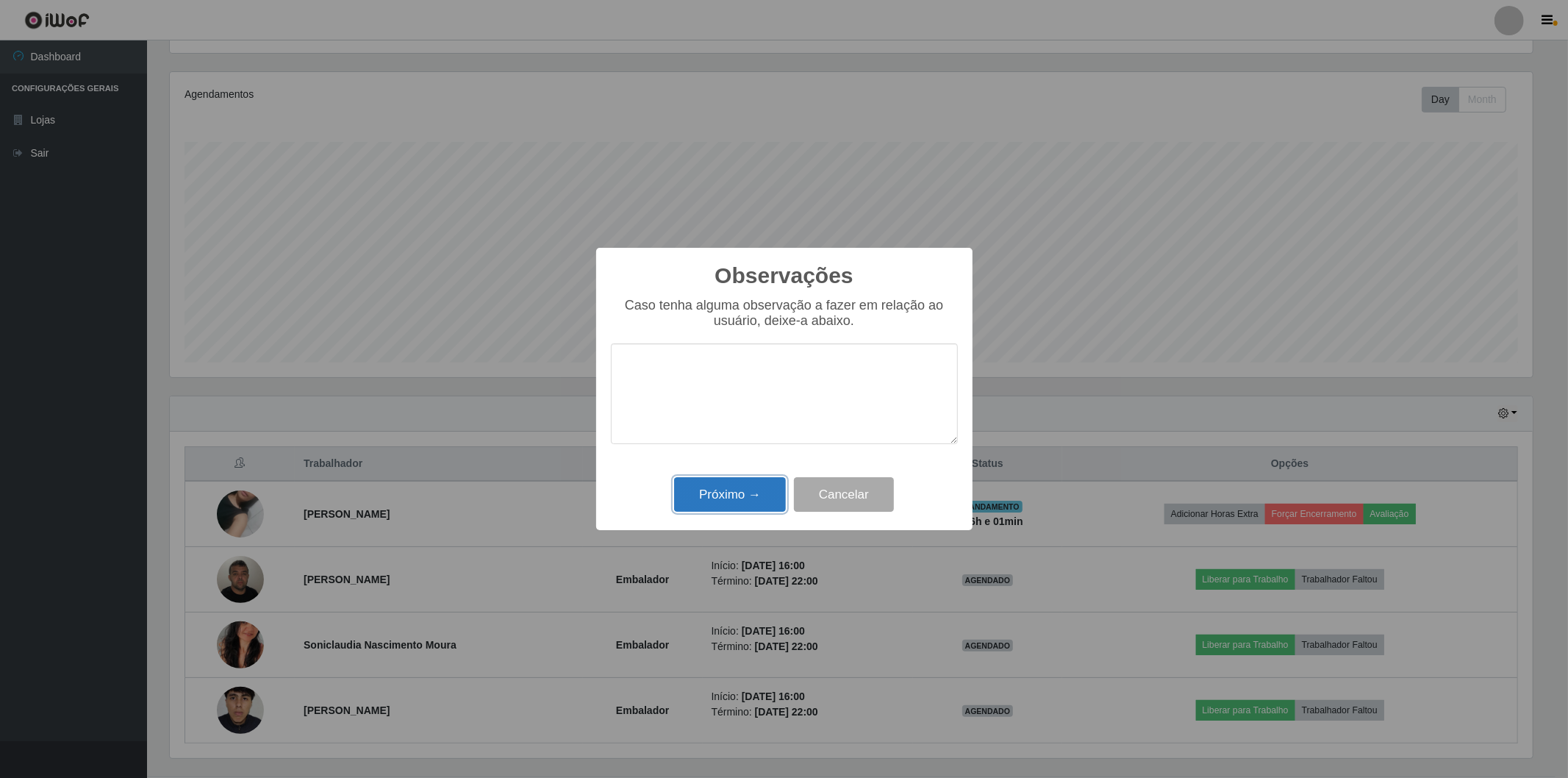
click at [731, 492] on button "Próximo →" at bounding box center [730, 494] width 112 height 34
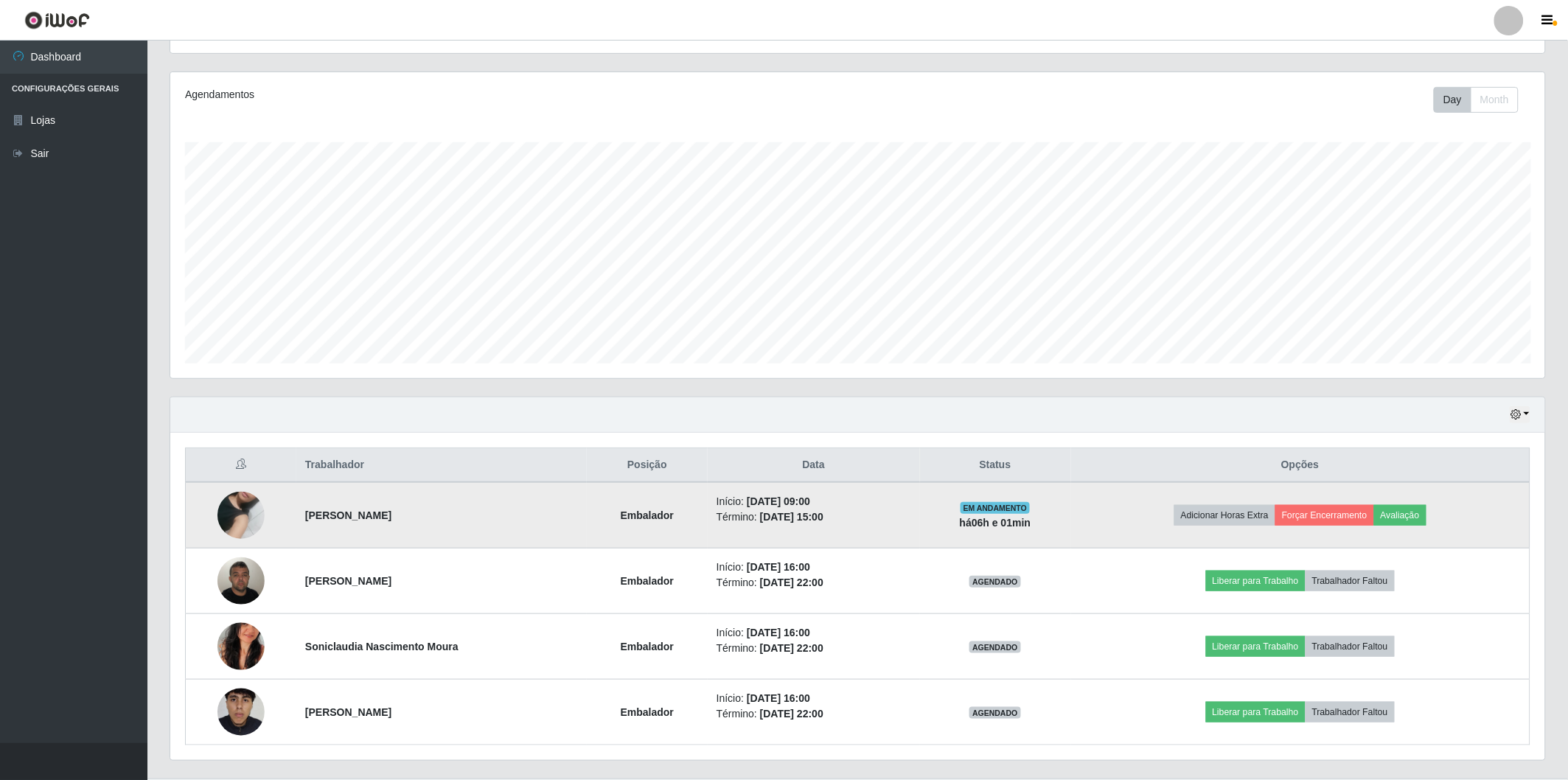
click at [1346, 500] on td "Adicionar Horas Extra Forçar Encerramento Avaliação" at bounding box center [1301, 515] width 459 height 66
click at [1338, 514] on button "Forçar Encerramento" at bounding box center [1324, 515] width 99 height 21
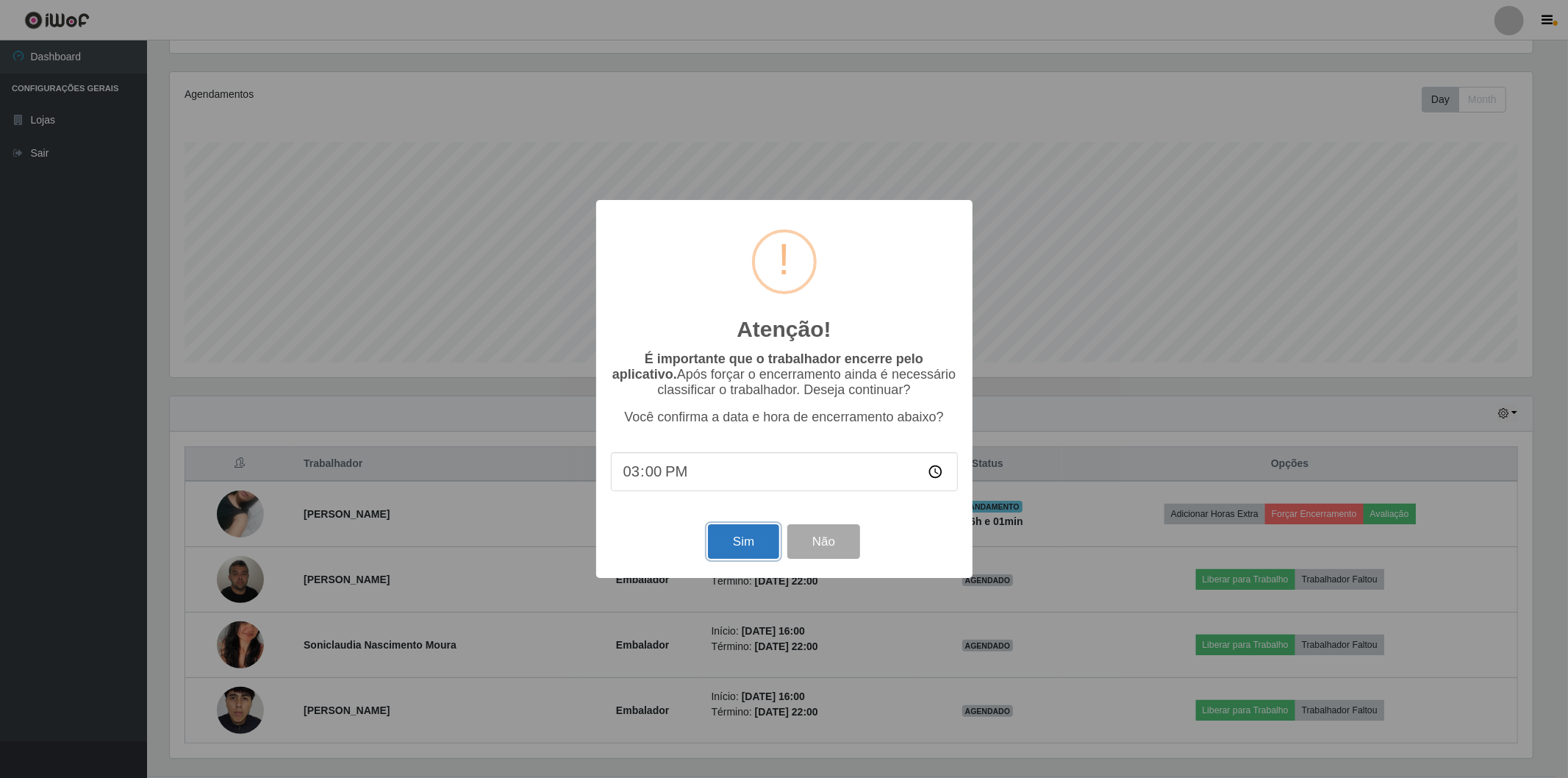
click at [758, 547] on button "Sim" at bounding box center [744, 541] width 72 height 34
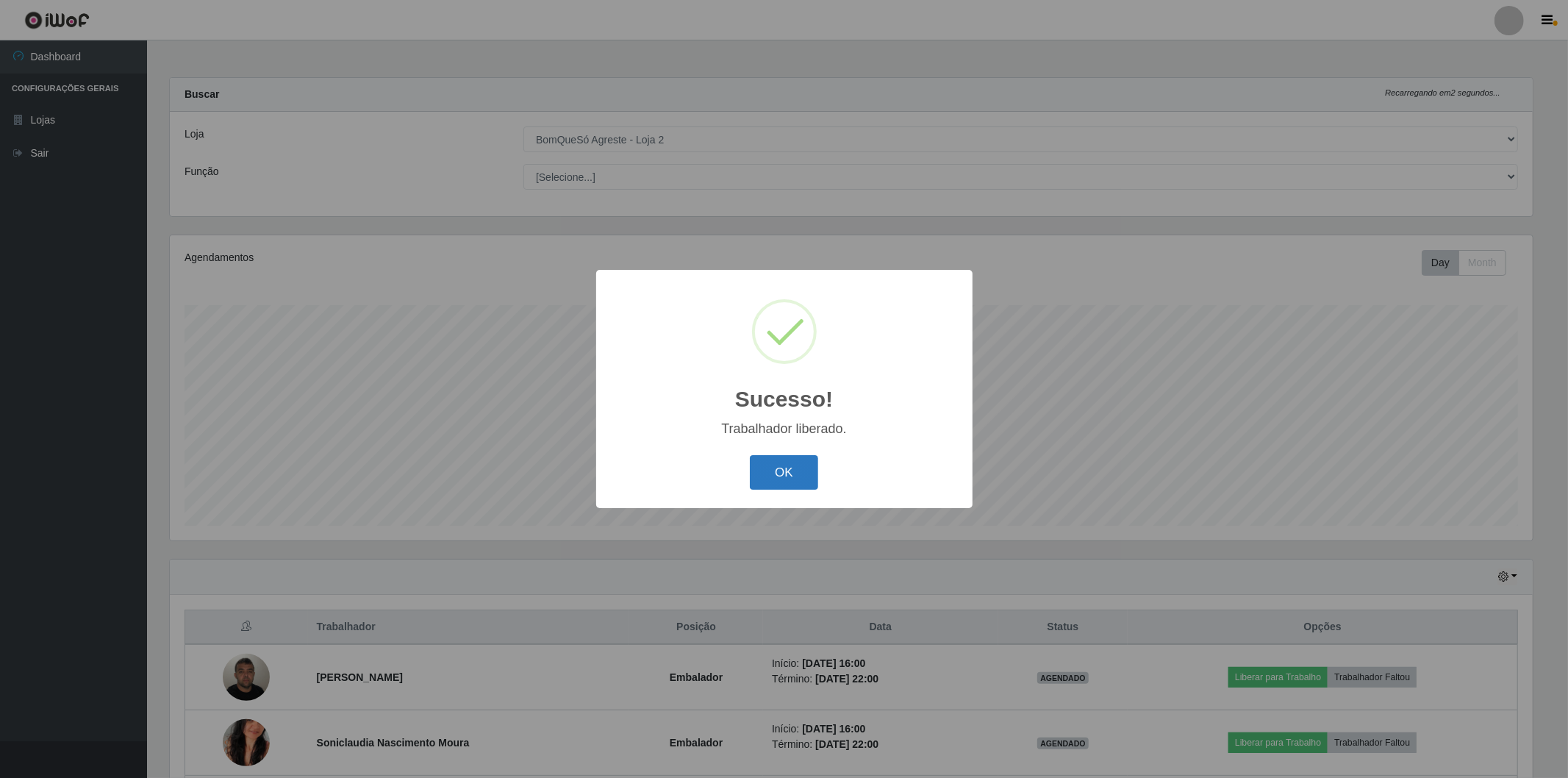
click at [789, 476] on button "OK" at bounding box center [784, 472] width 68 height 34
